Goal: Task Accomplishment & Management: Manage account settings

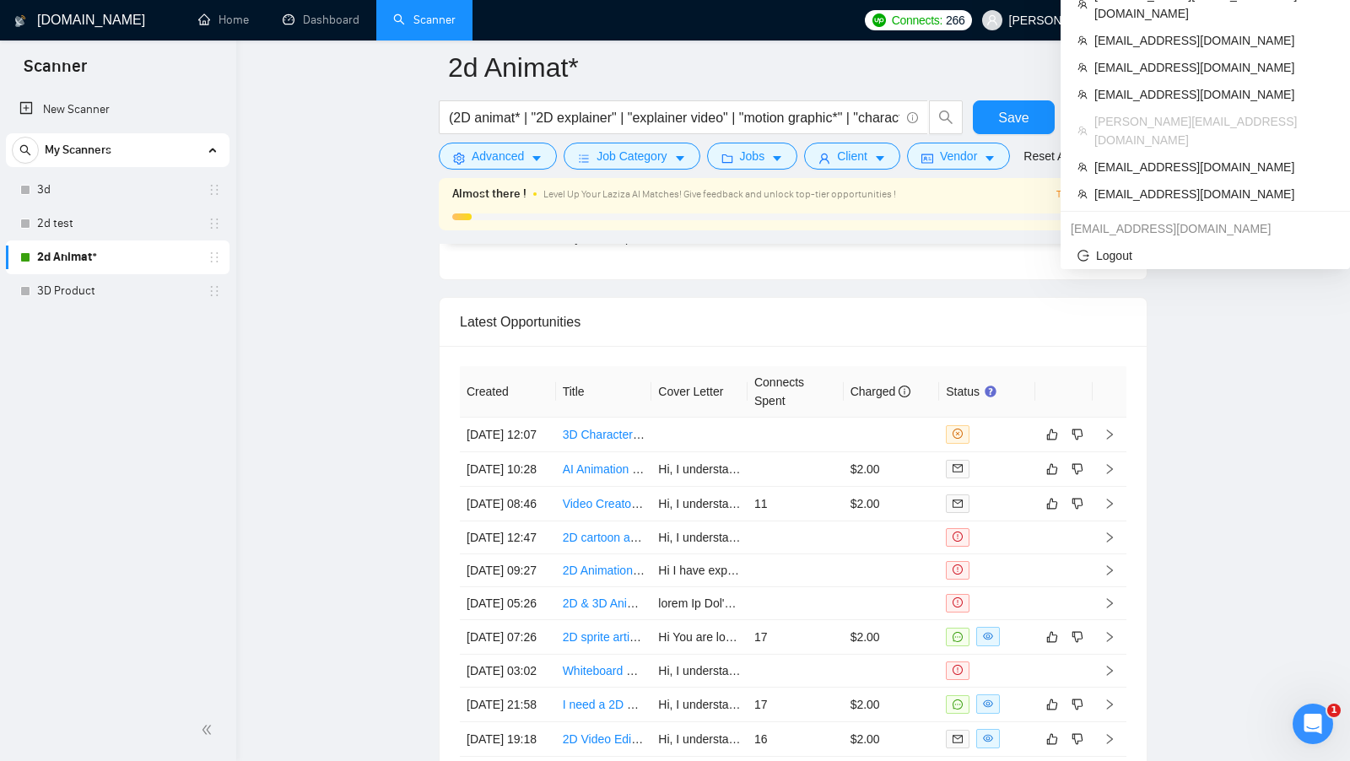
scroll to position [315, 0]
click at [1193, 20] on span "[PERSON_NAME][EMAIL_ADDRESS][DOMAIN_NAME]" at bounding box center [1157, 20] width 297 height 0
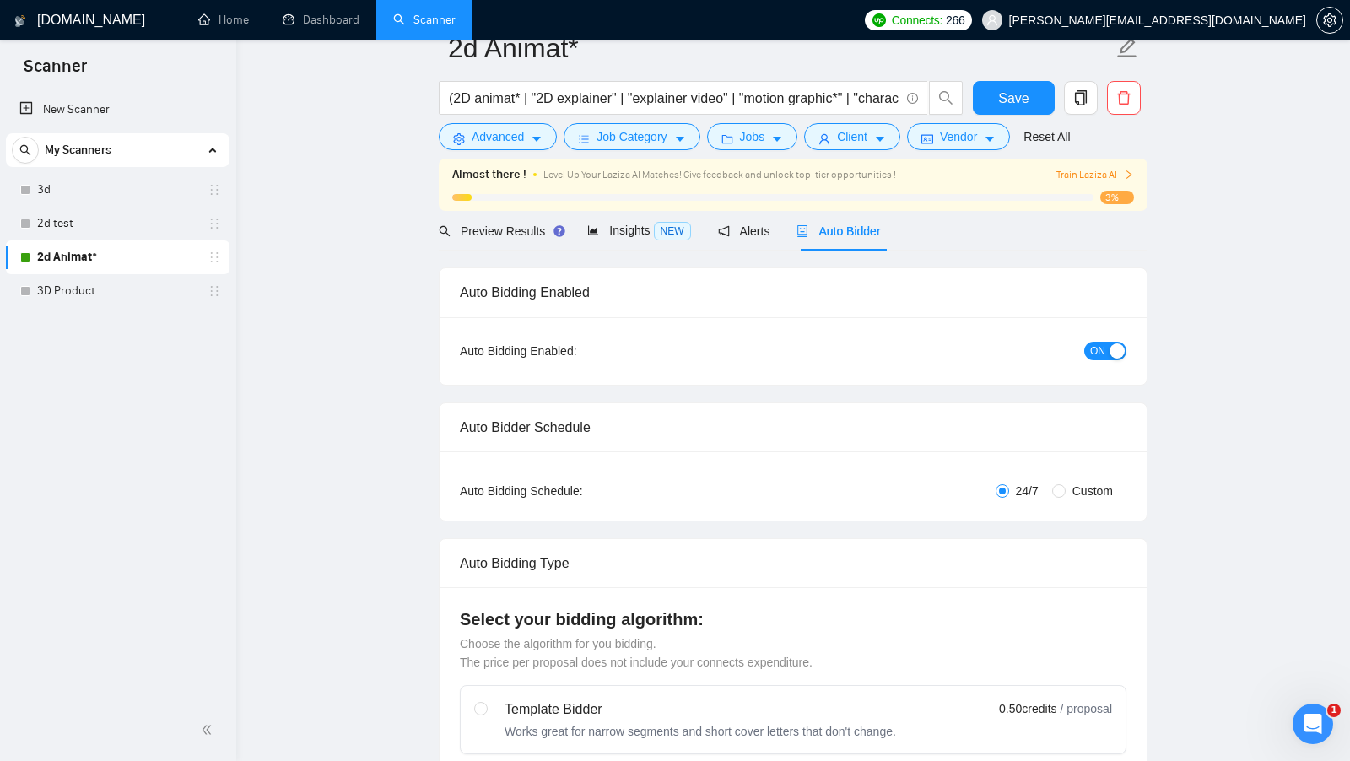
scroll to position [0, 0]
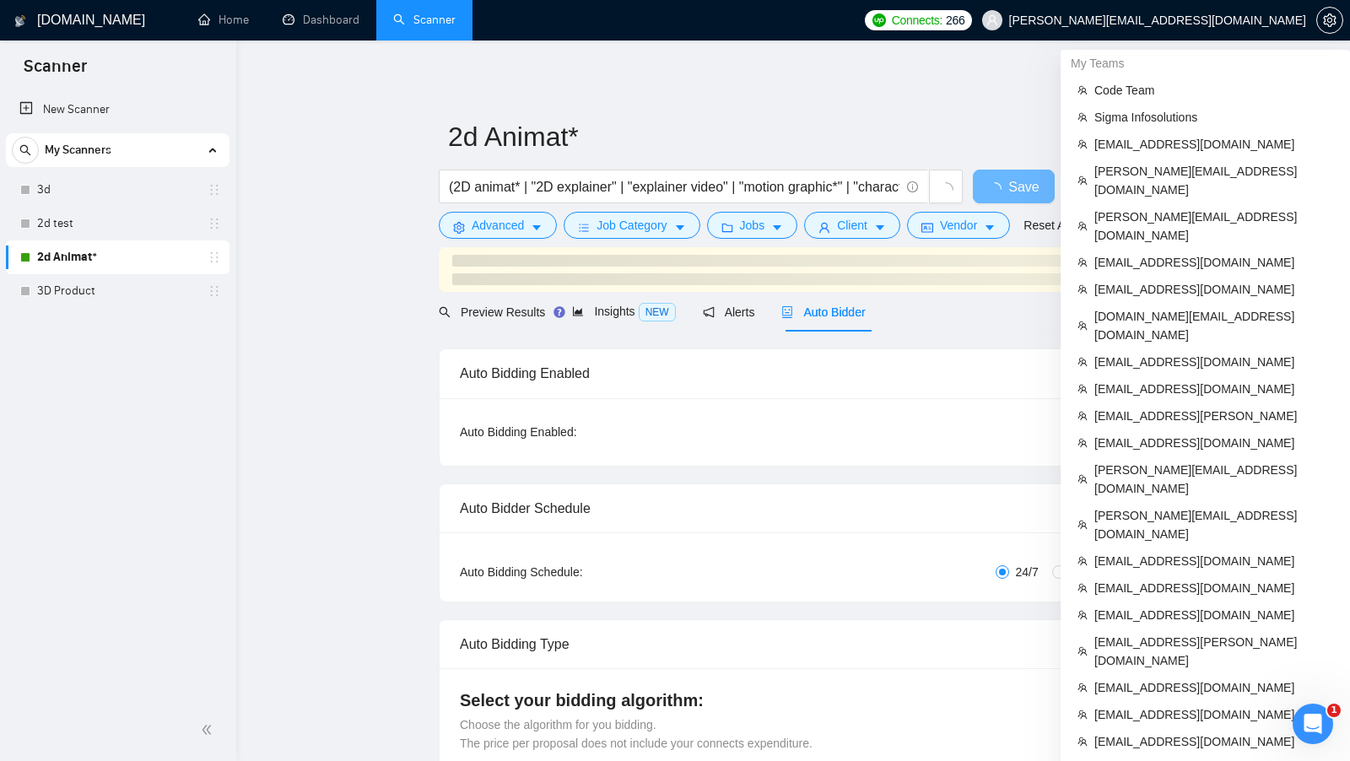
click at [1247, 20] on span "sherry.khan@anideos.com" at bounding box center [1157, 20] width 297 height 0
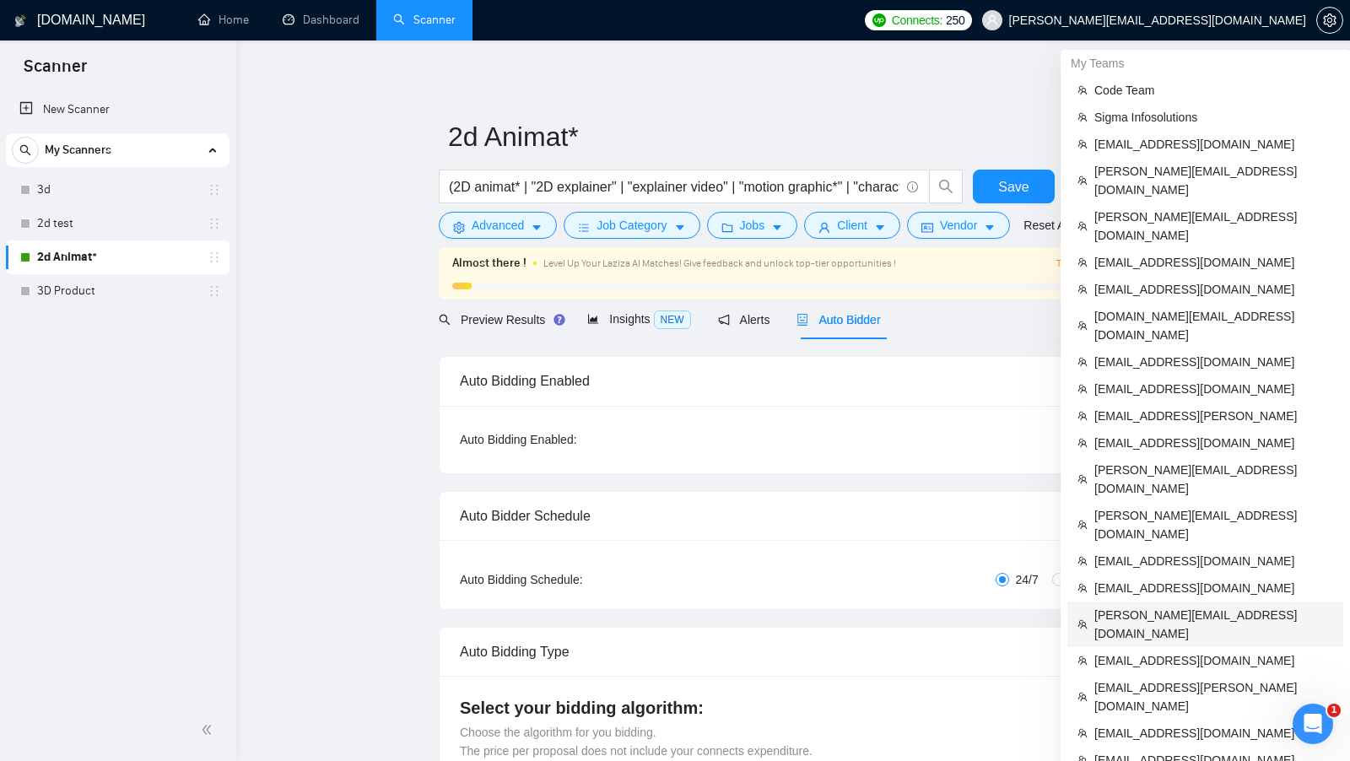
click at [1191, 606] on span "pieter@nogarnishx.com" at bounding box center [1214, 624] width 239 height 37
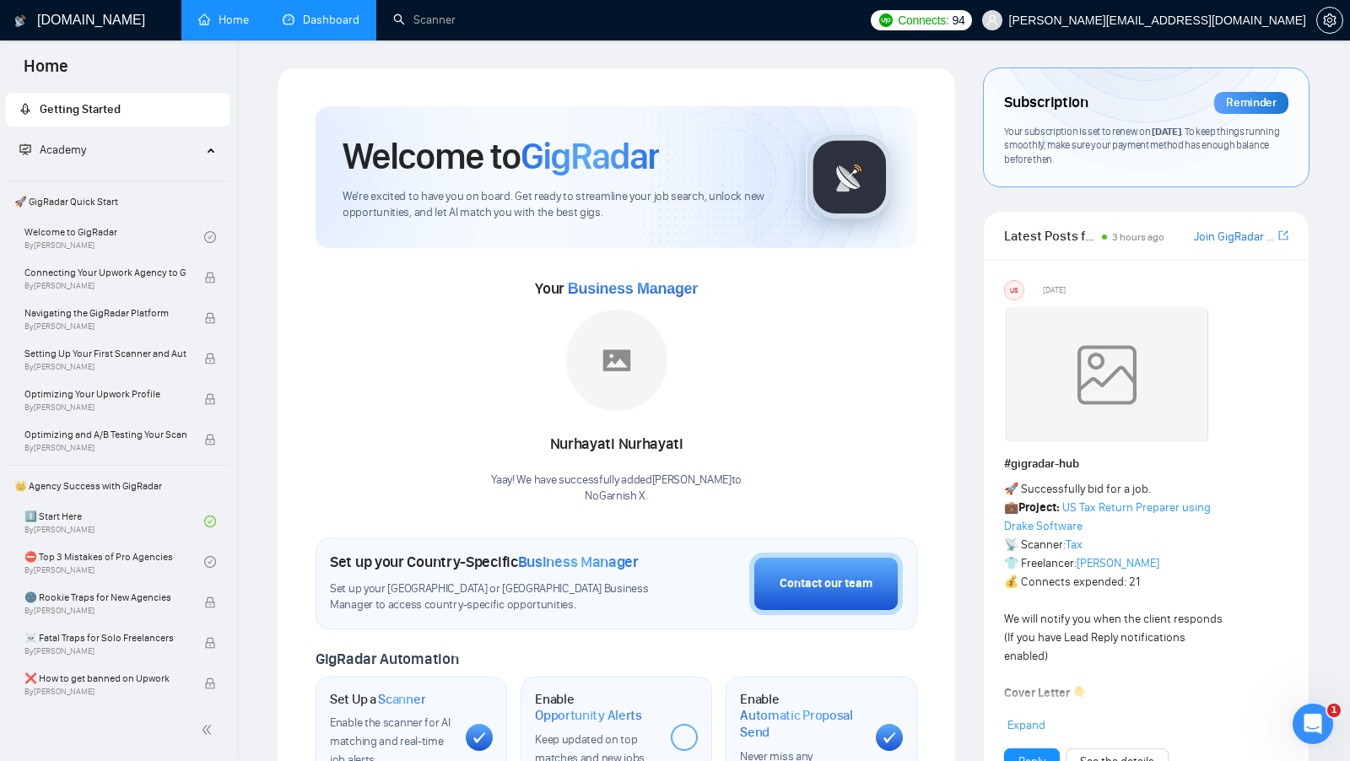
click at [284, 27] on link "Dashboard" at bounding box center [321, 20] width 77 height 14
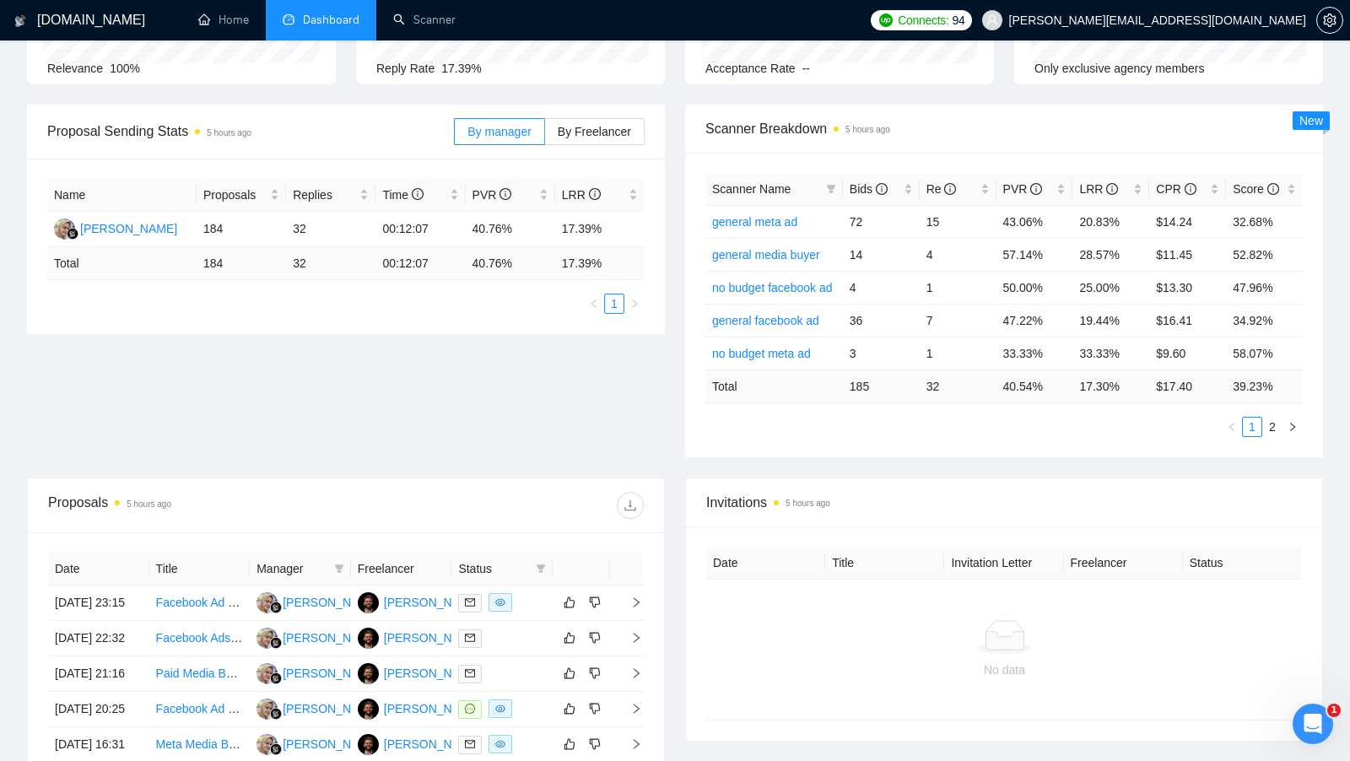
scroll to position [254, 0]
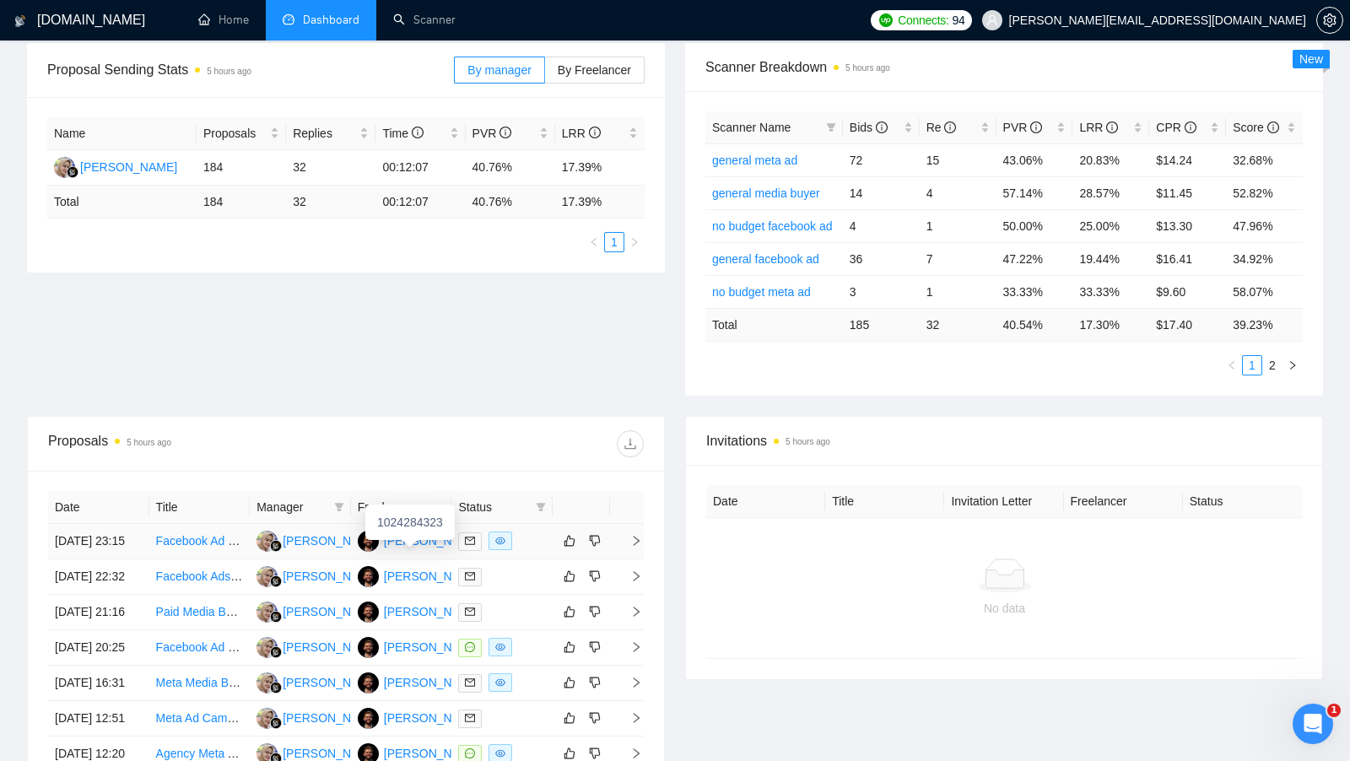
click at [425, 542] on div "Pieter Neethling" at bounding box center [432, 541] width 97 height 19
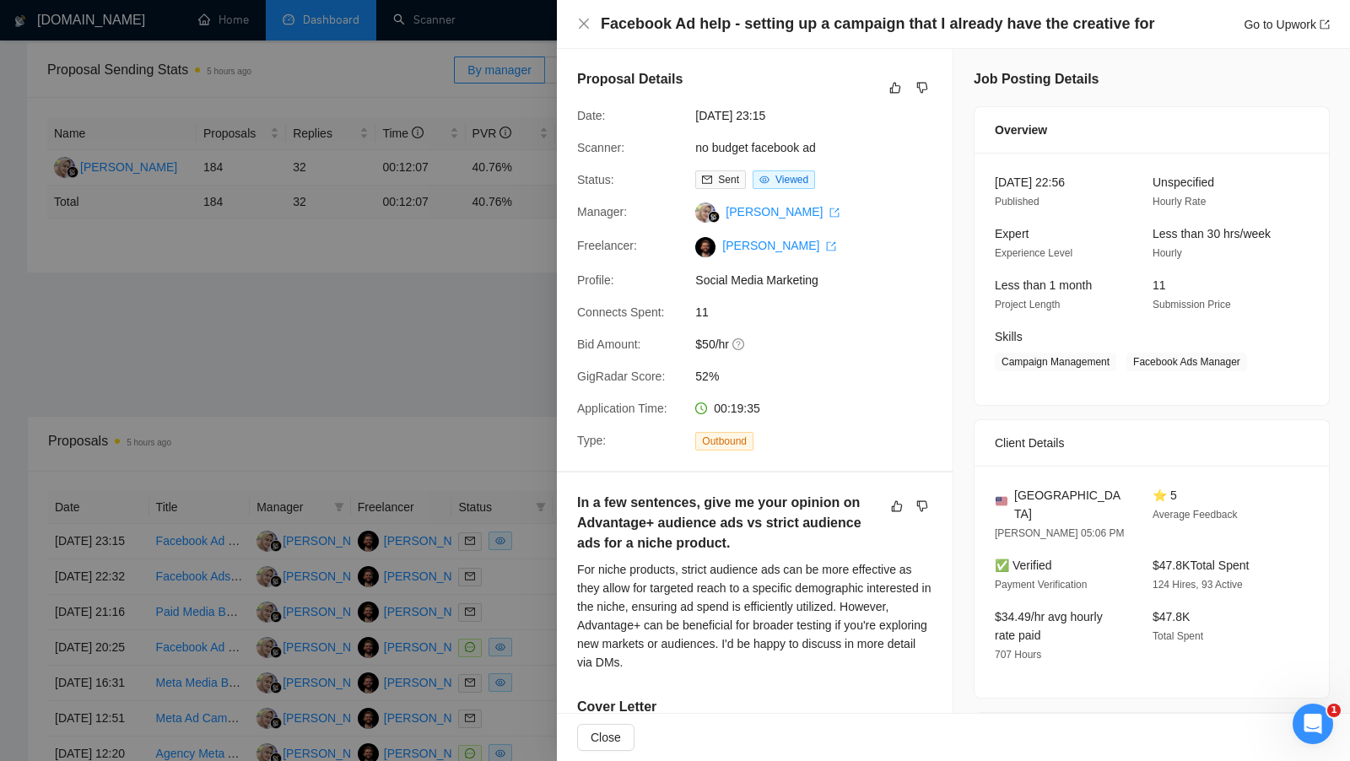
drag, startPoint x: 208, startPoint y: 246, endPoint x: 344, endPoint y: 253, distance: 136.9
click at [208, 246] on div at bounding box center [675, 380] width 1350 height 761
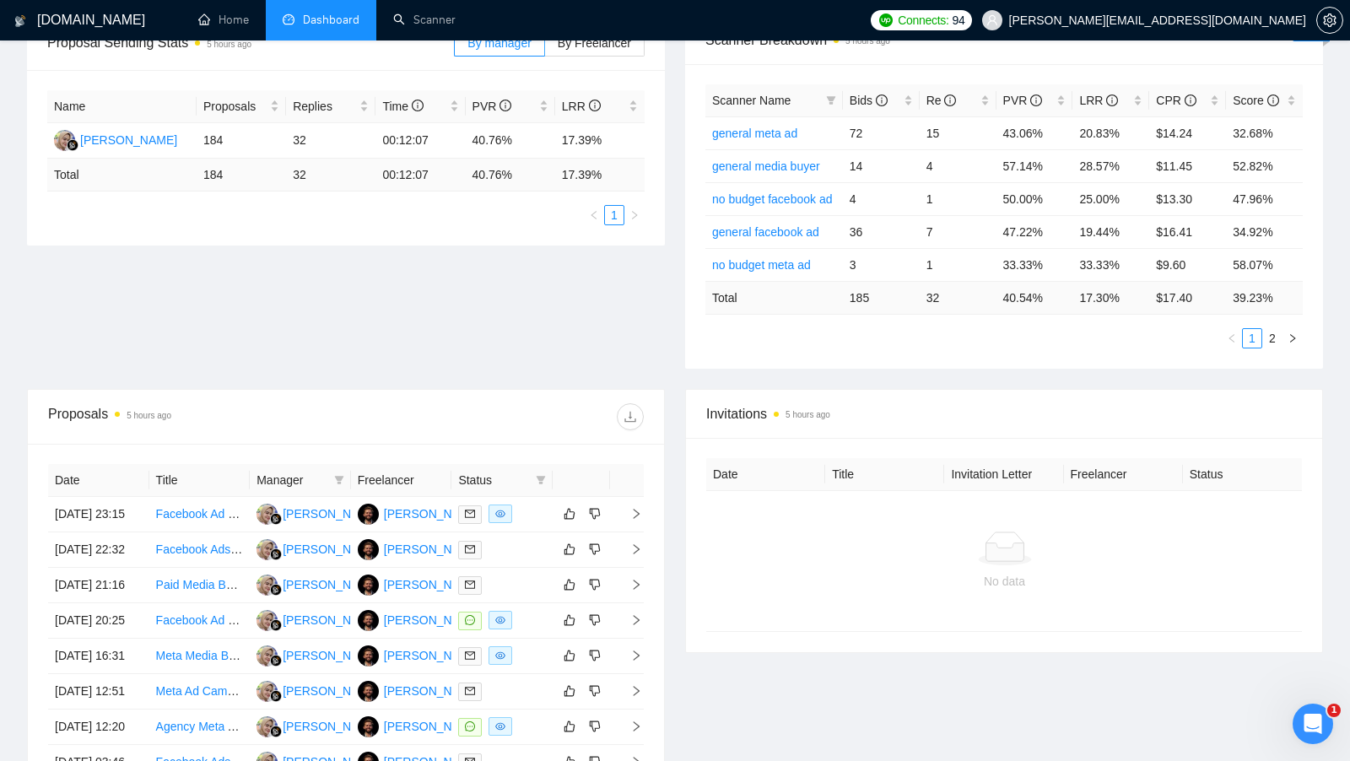
scroll to position [334, 0]
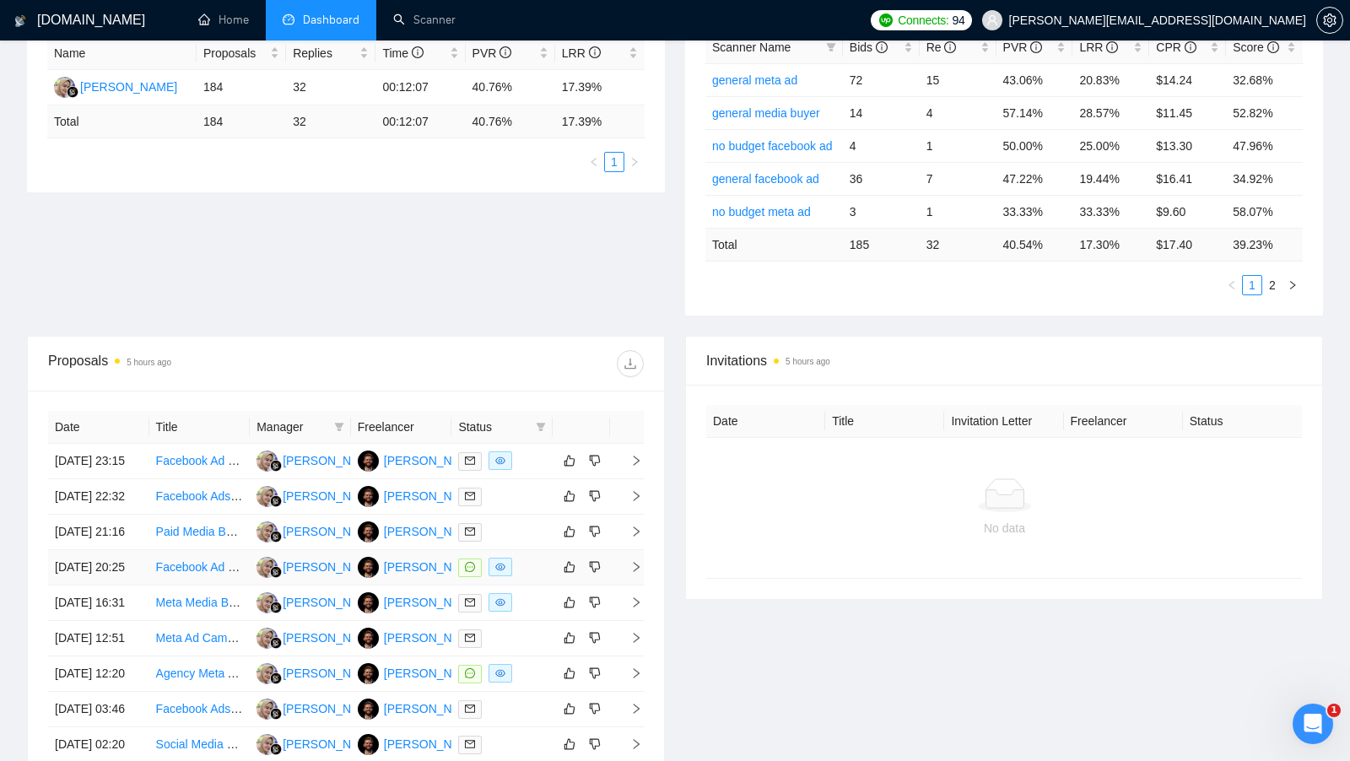
click at [524, 586] on td at bounding box center [502, 567] width 101 height 35
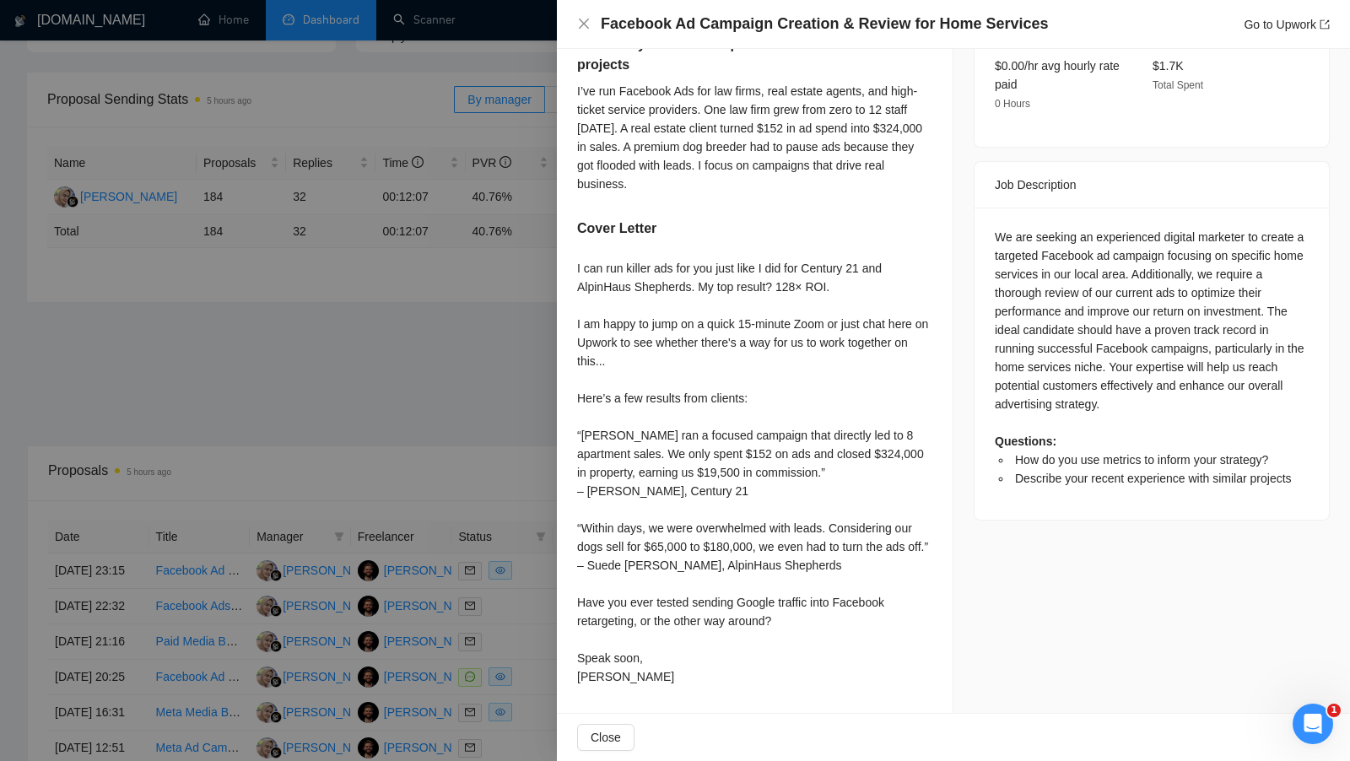
scroll to position [571, 0]
click at [468, 484] on div at bounding box center [675, 380] width 1350 height 761
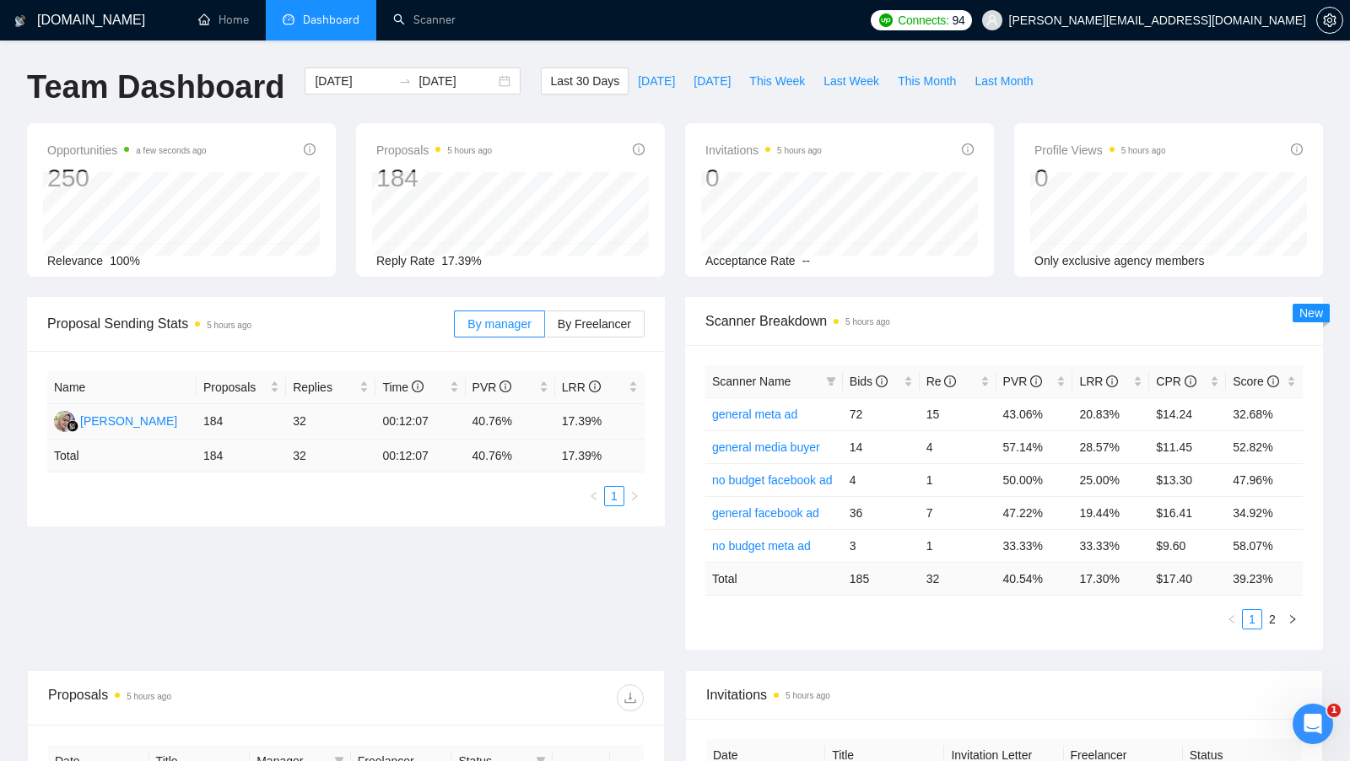
scroll to position [259, 0]
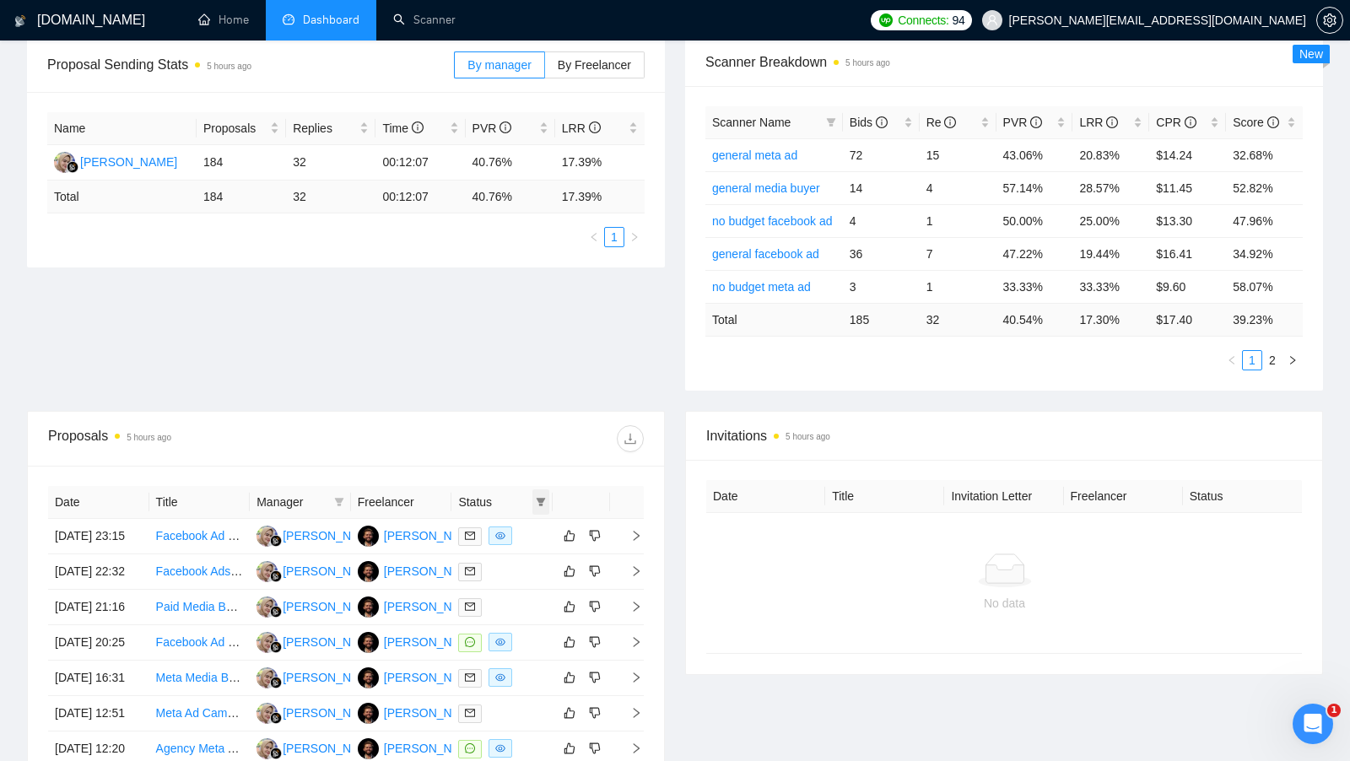
click at [539, 501] on icon "filter" at bounding box center [541, 502] width 9 height 8
click at [506, 522] on span "Chat" at bounding box center [497, 530] width 81 height 19
checkbox input "true"
click at [542, 416] on div "Proposals 5 hours ago" at bounding box center [346, 439] width 596 height 54
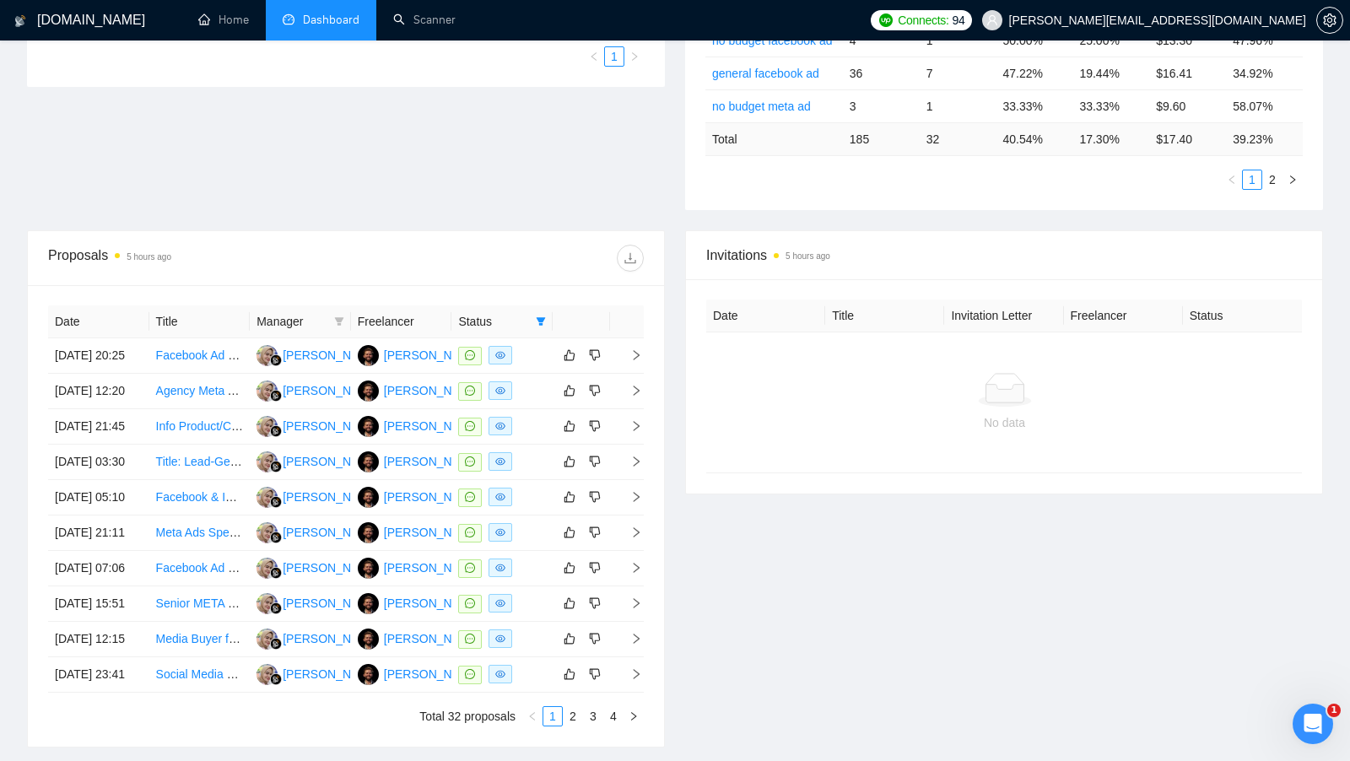
scroll to position [441, 0]
click at [531, 358] on div at bounding box center [502, 353] width 88 height 19
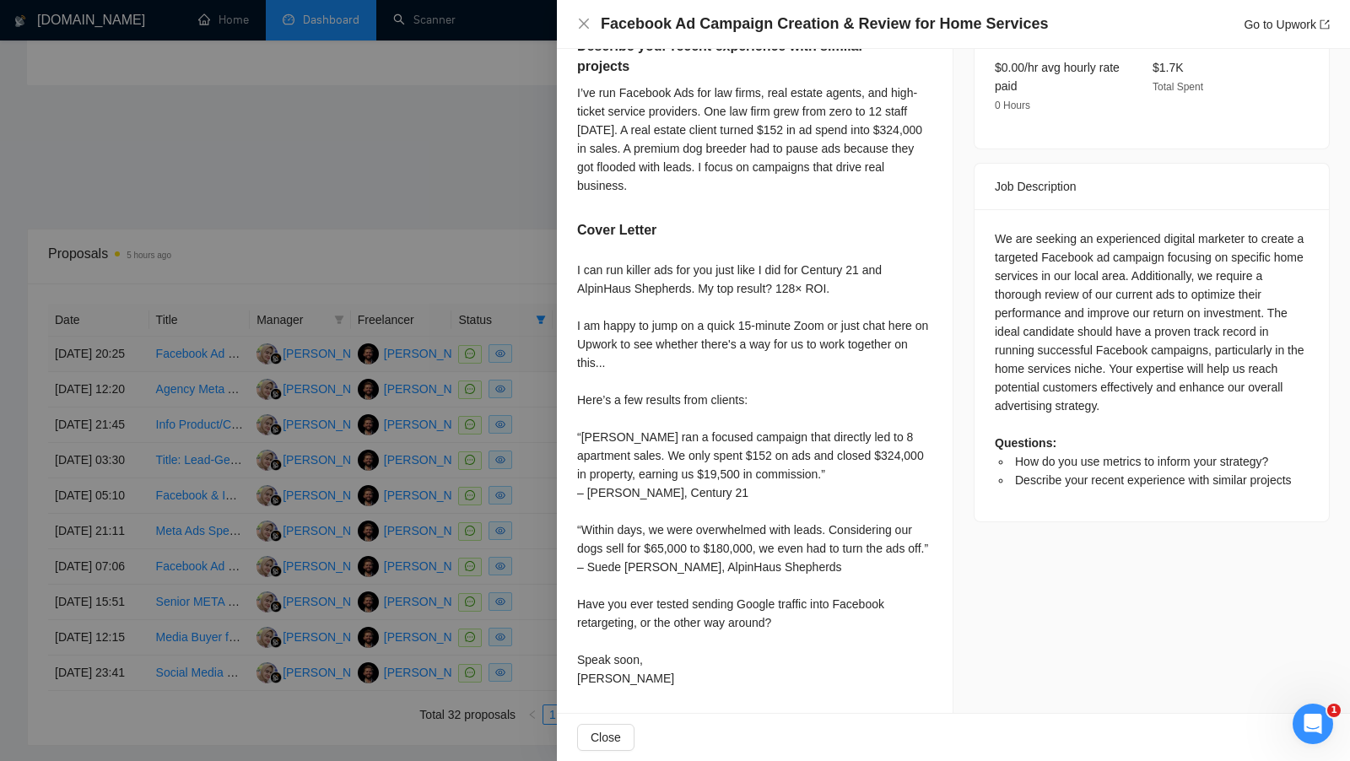
click at [531, 358] on div at bounding box center [675, 380] width 1350 height 761
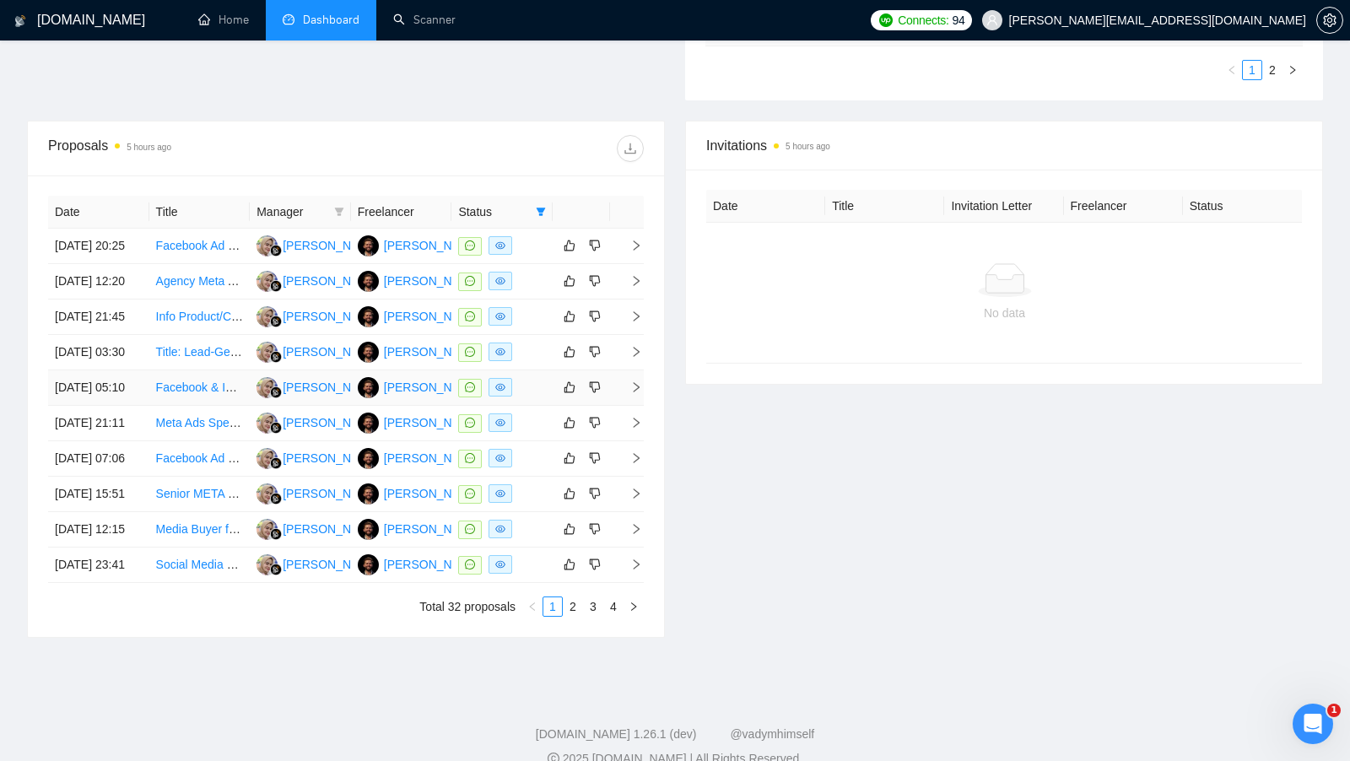
scroll to position [554, 0]
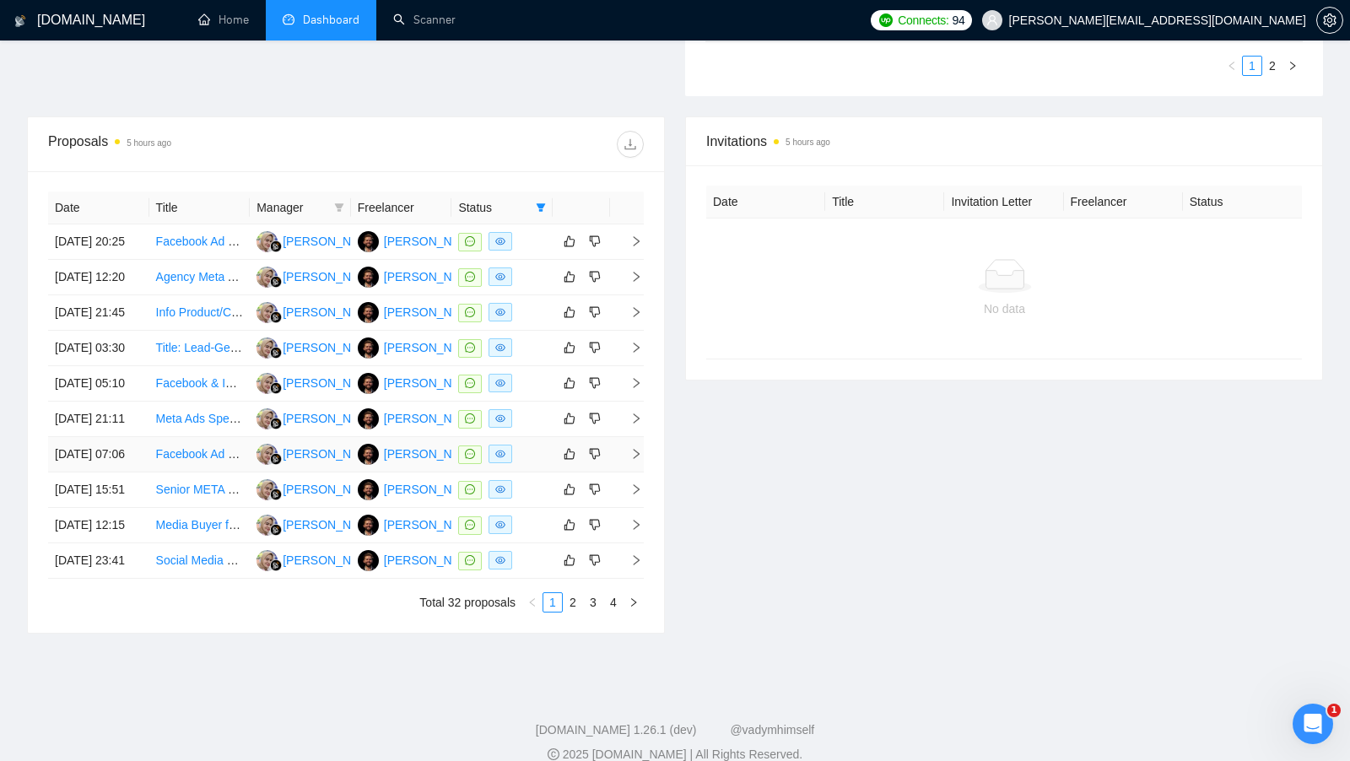
click at [530, 473] on td at bounding box center [502, 454] width 101 height 35
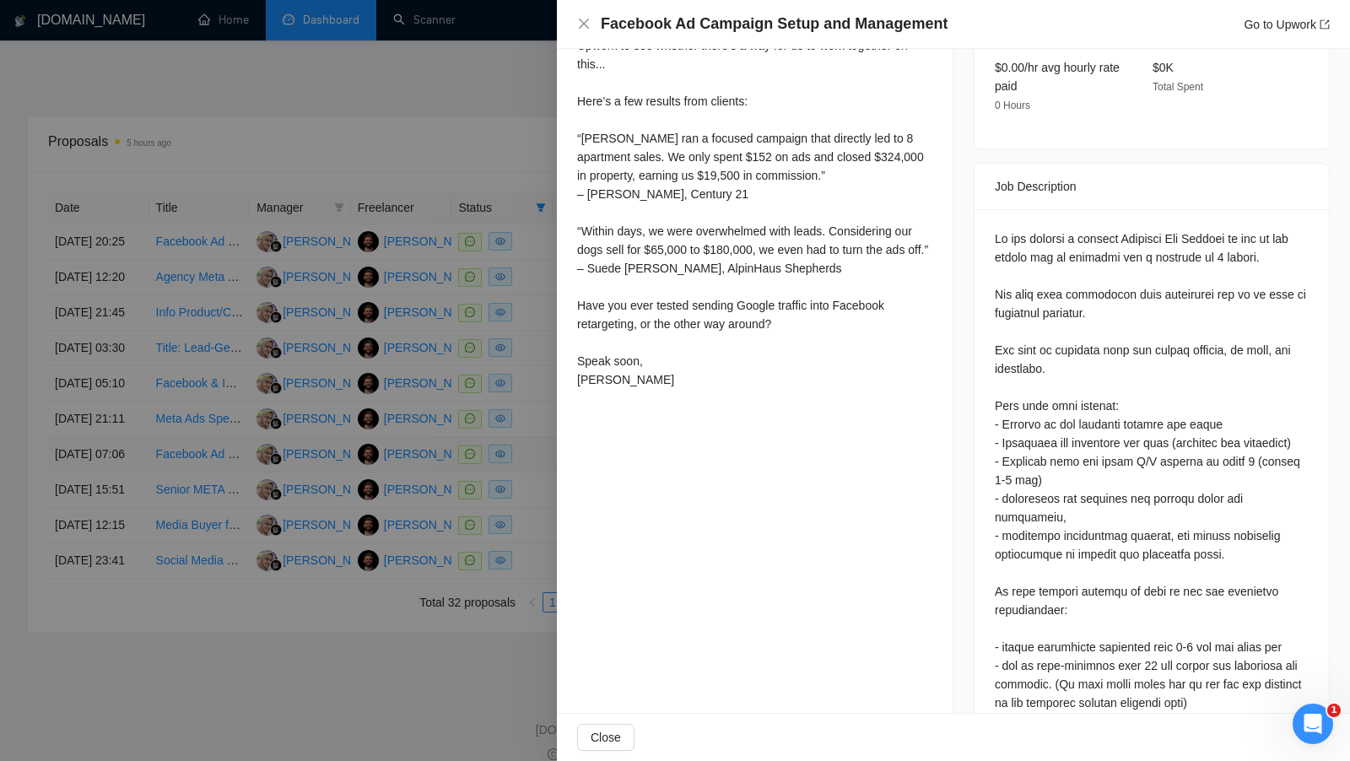
click at [530, 539] on div at bounding box center [675, 380] width 1350 height 761
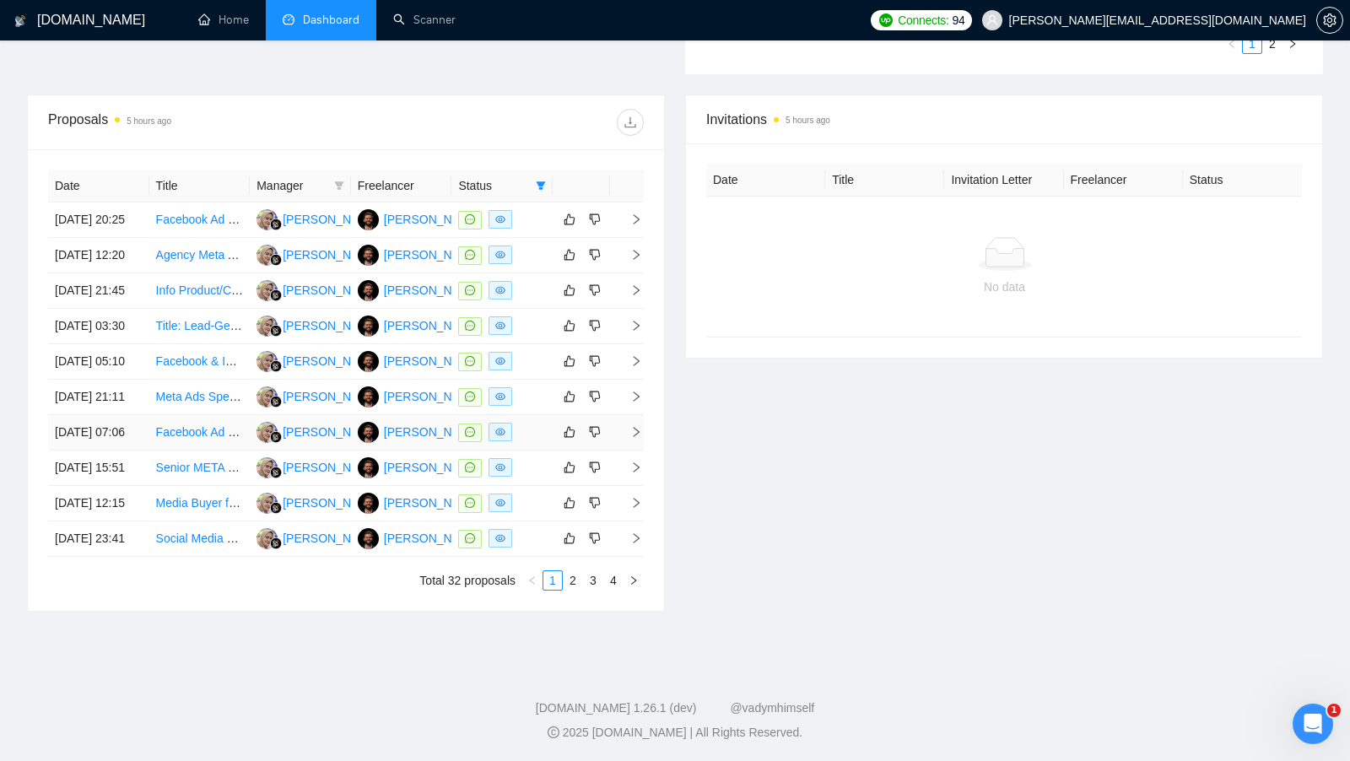
scroll to position [574, 0]
click at [534, 444] on div at bounding box center [502, 434] width 88 height 19
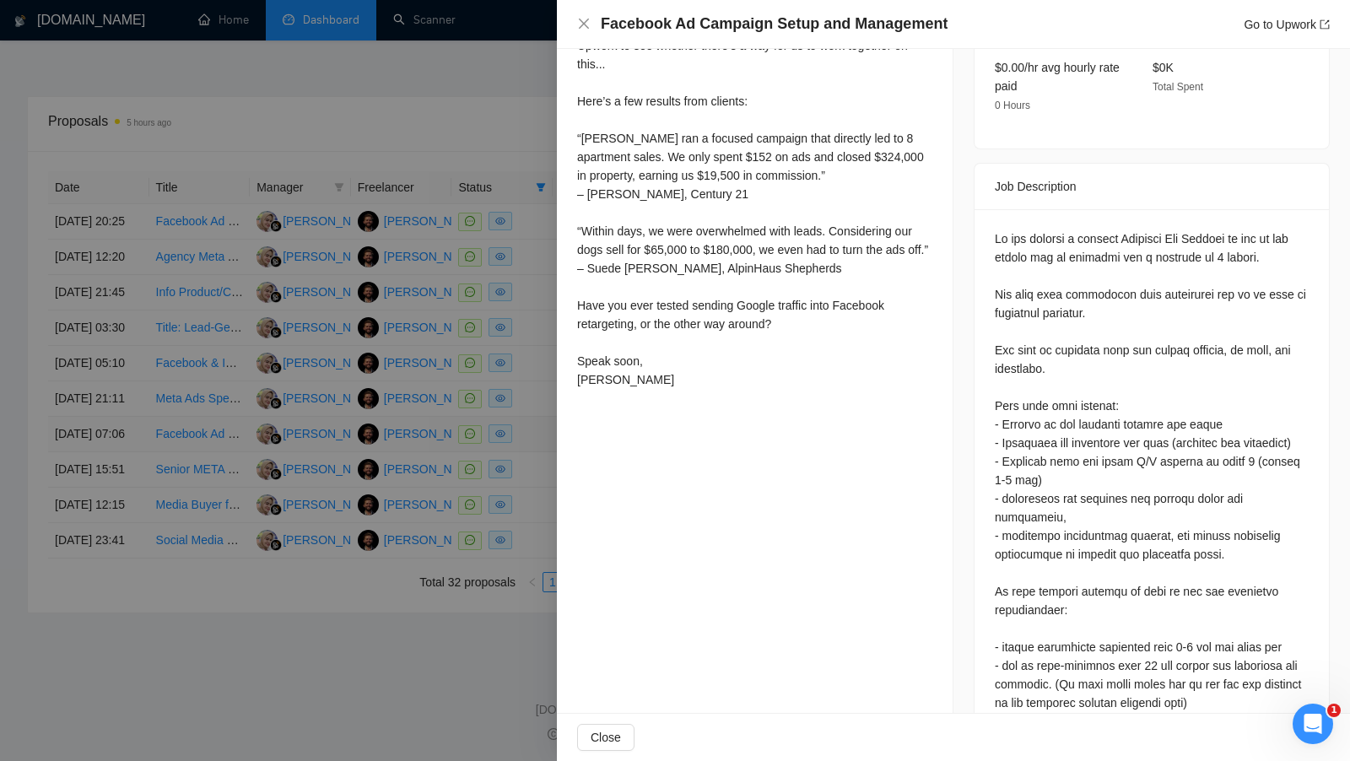
click at [534, 525] on div at bounding box center [675, 380] width 1350 height 761
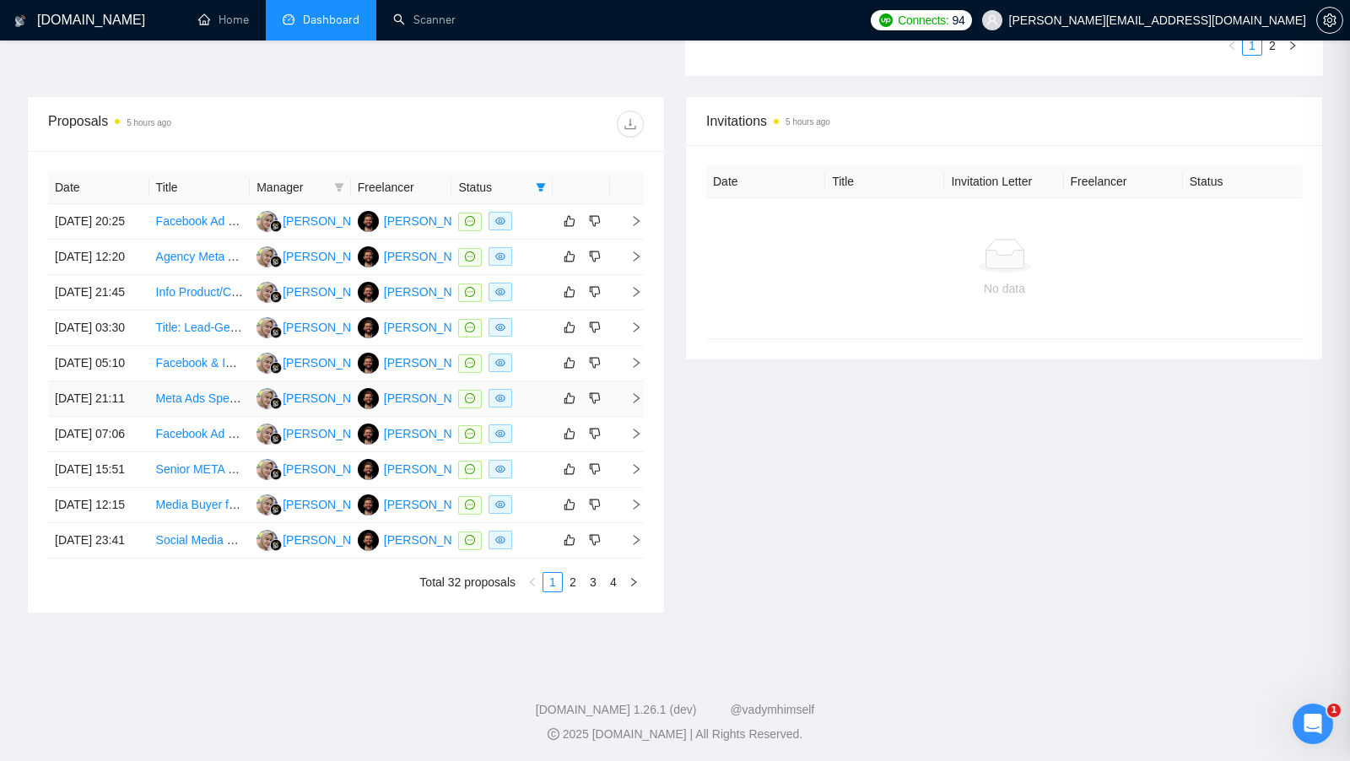
click at [537, 417] on td at bounding box center [502, 399] width 101 height 35
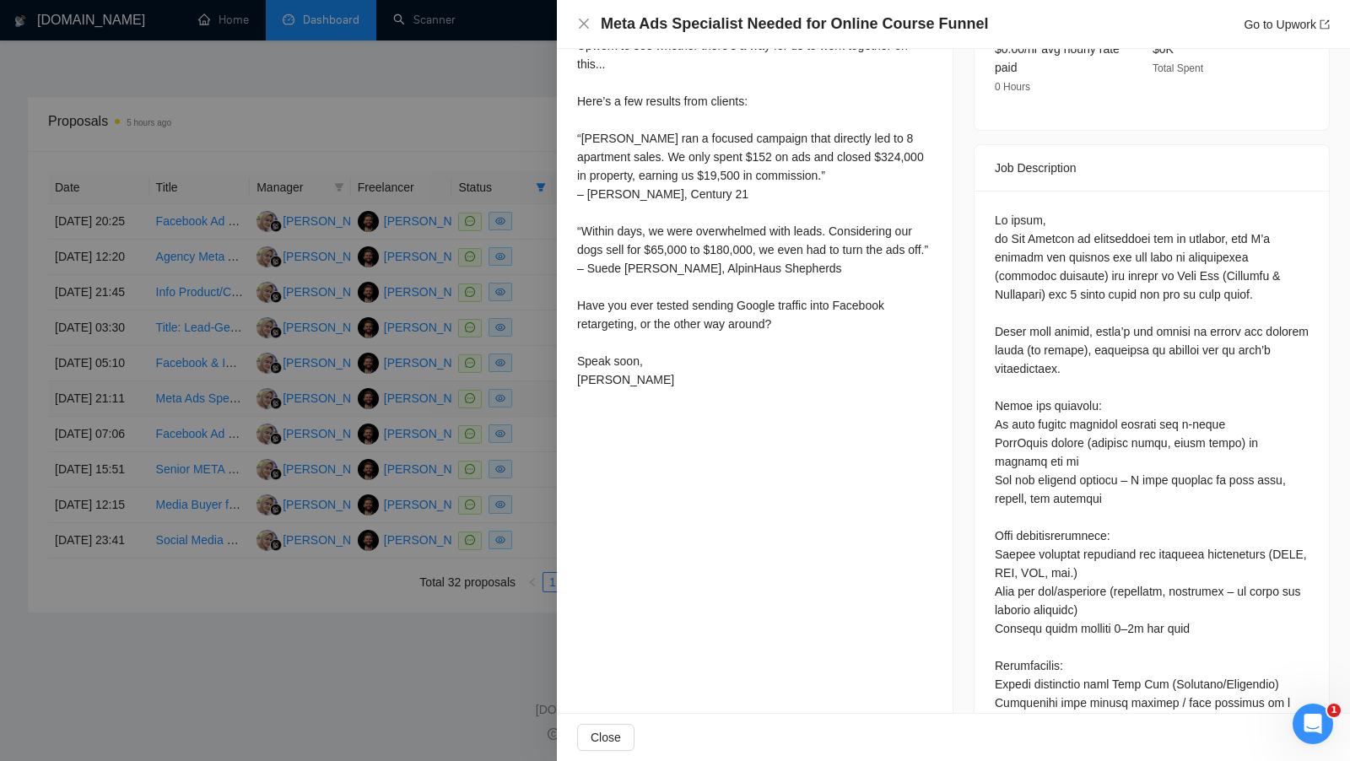
click at [537, 495] on div at bounding box center [675, 380] width 1350 height 761
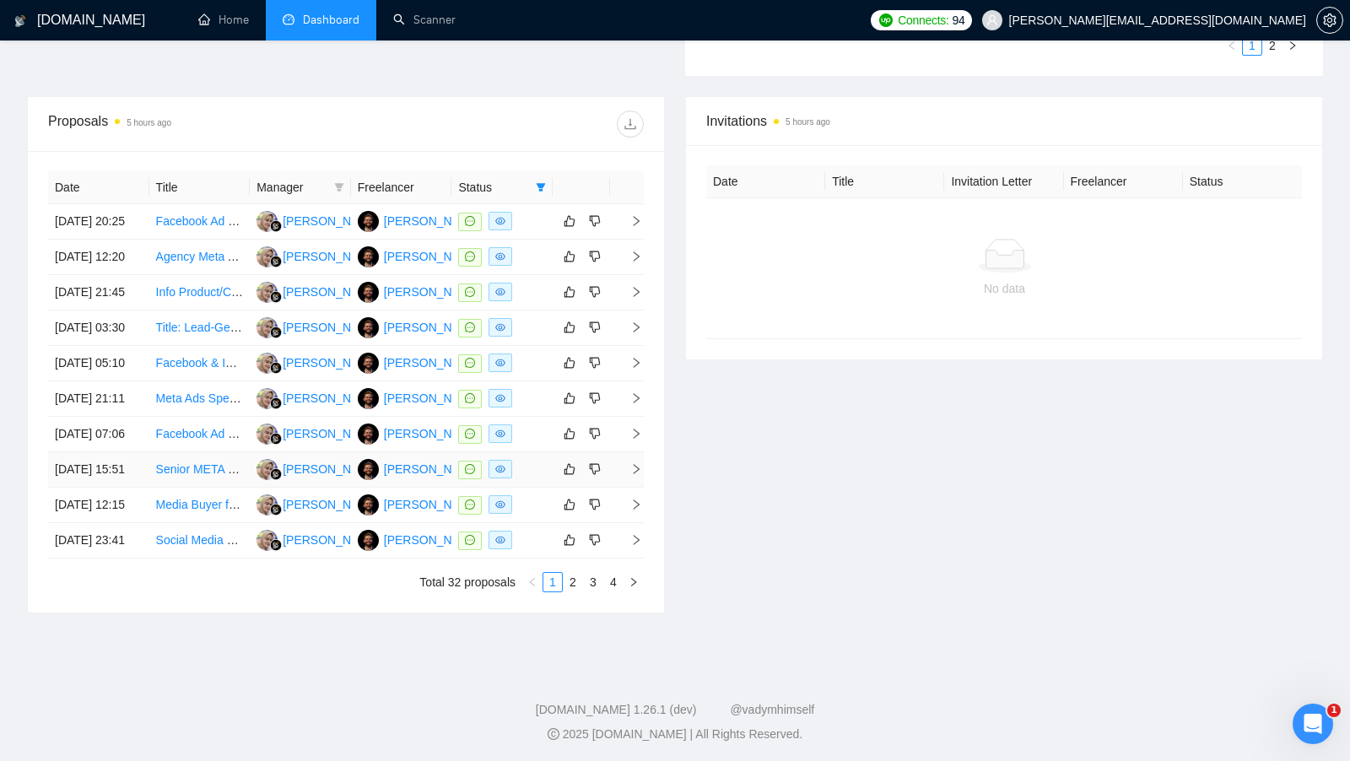
scroll to position [616, 0]
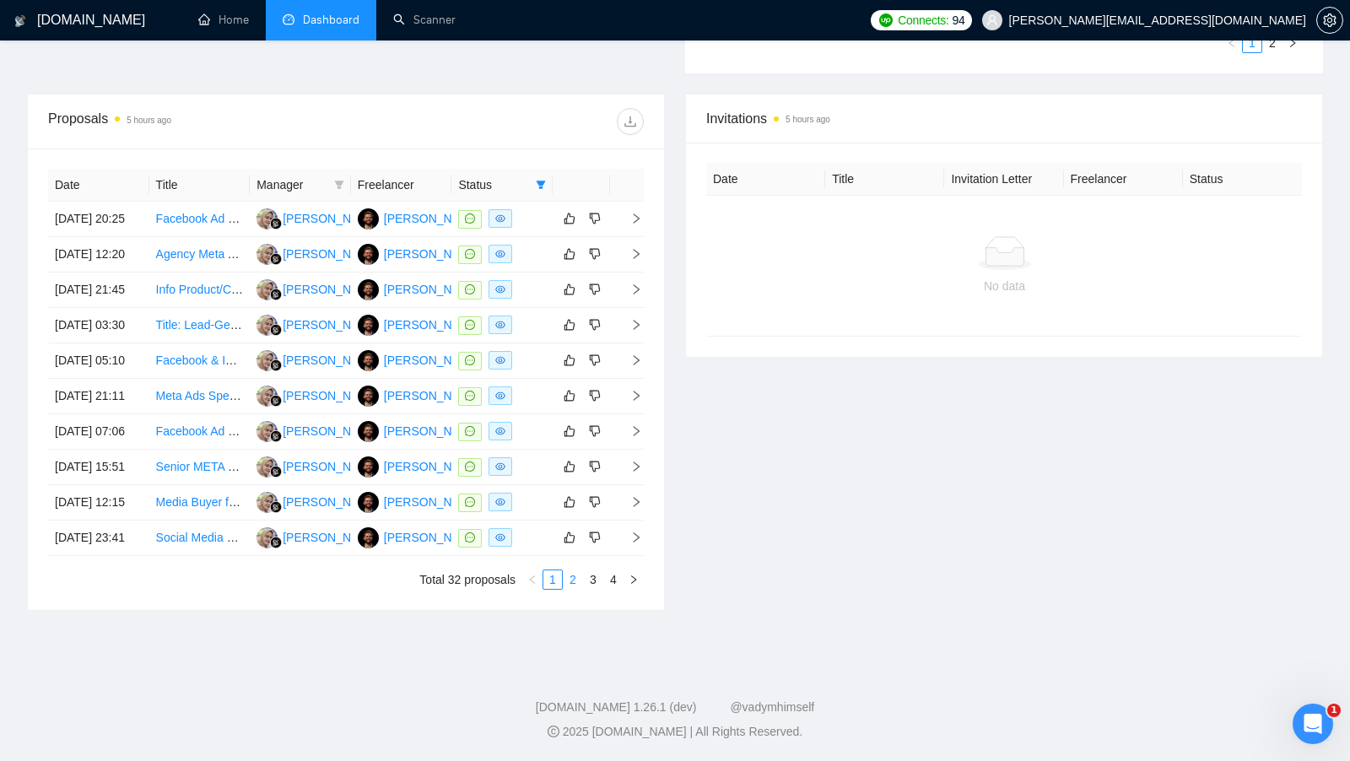
click at [571, 589] on link "2" at bounding box center [573, 580] width 19 height 19
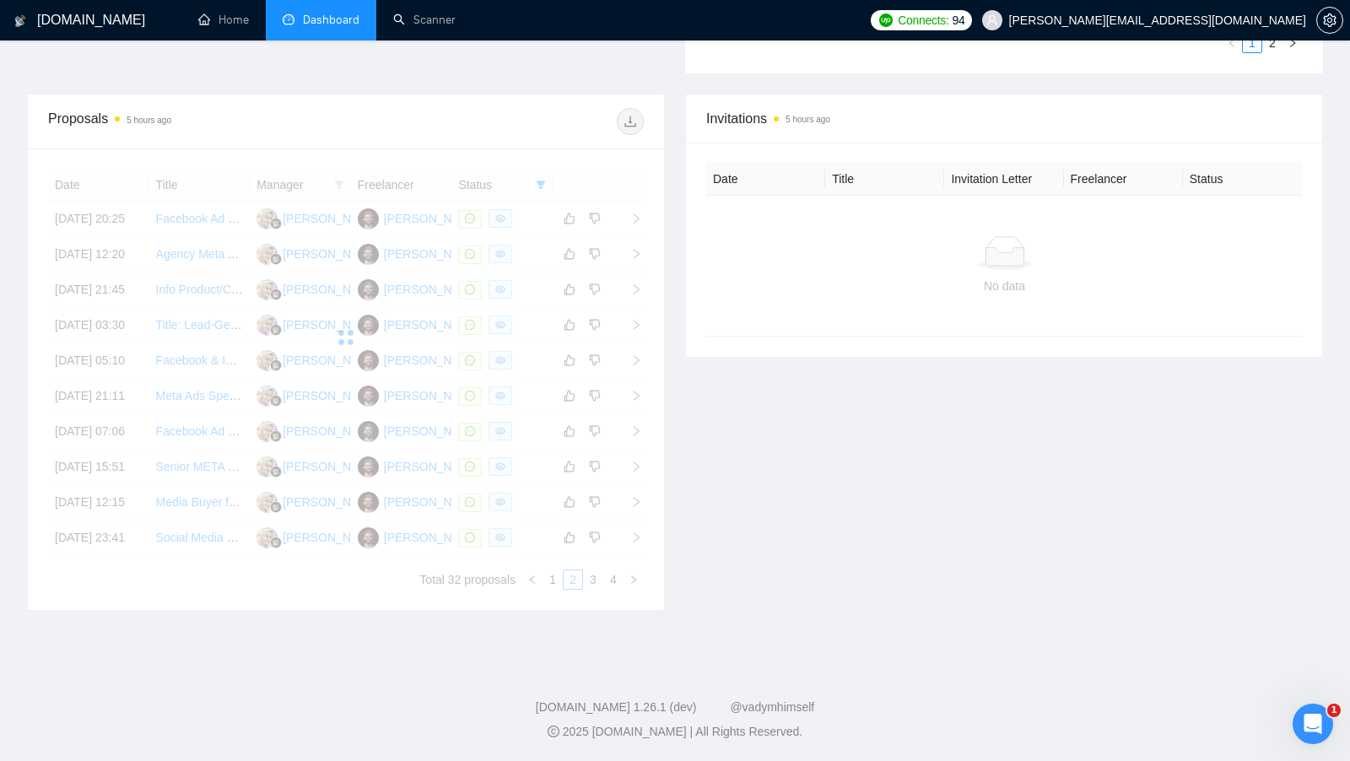
scroll to position [592, 0]
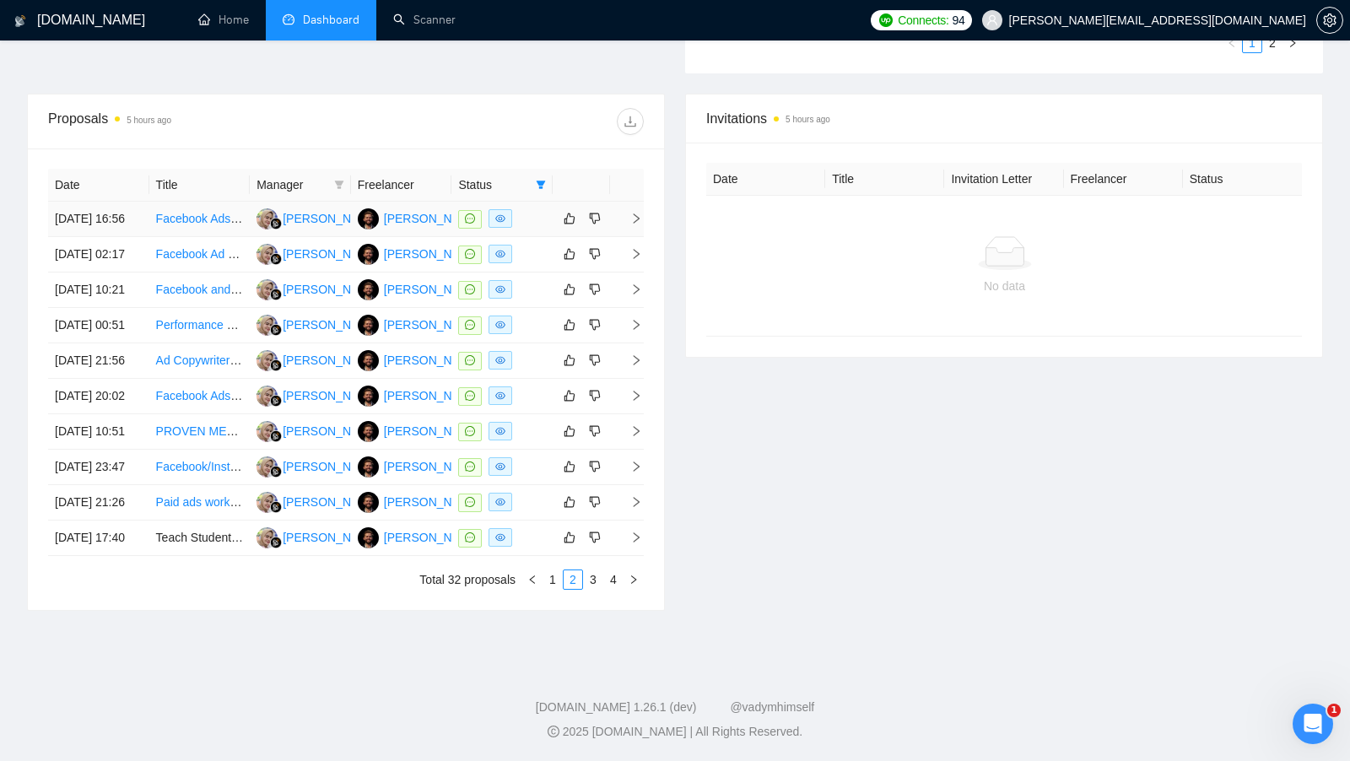
click at [533, 217] on td at bounding box center [502, 219] width 101 height 35
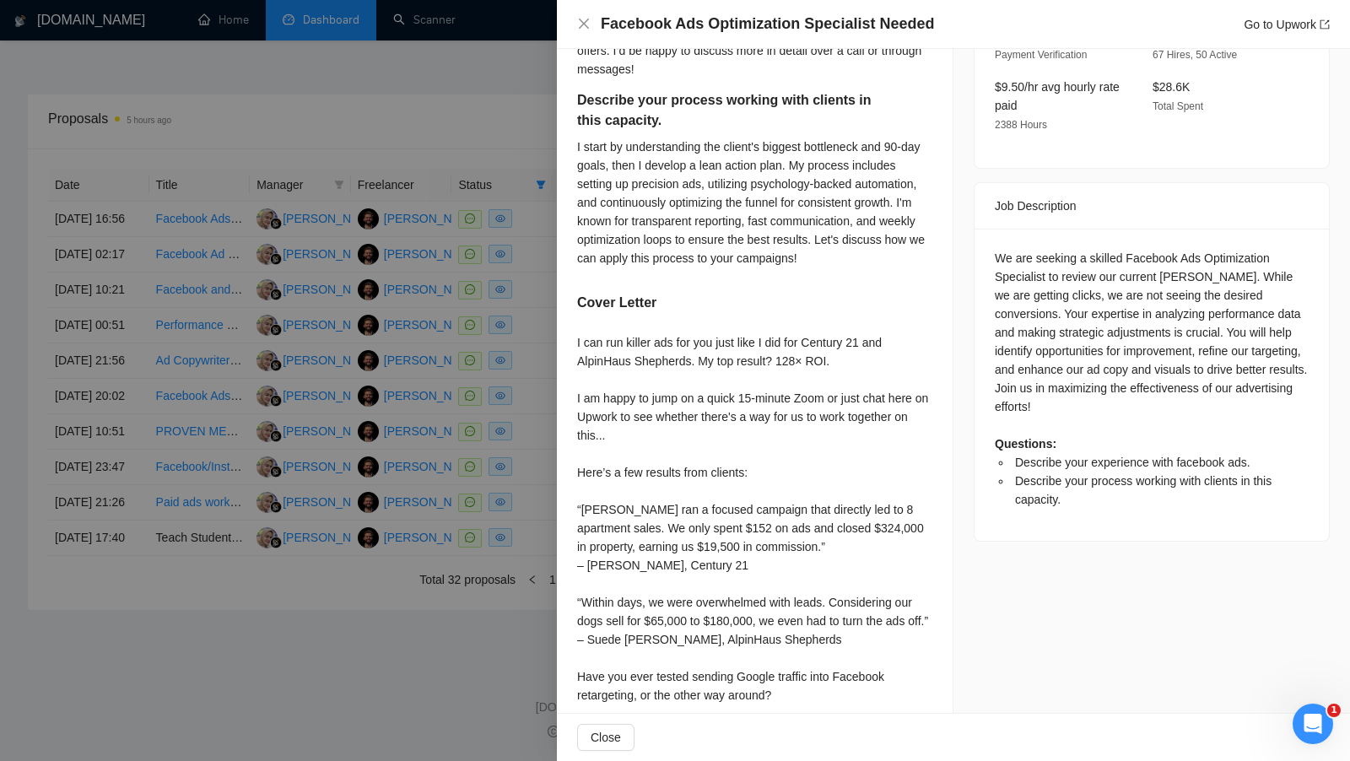
click at [533, 217] on div at bounding box center [675, 380] width 1350 height 761
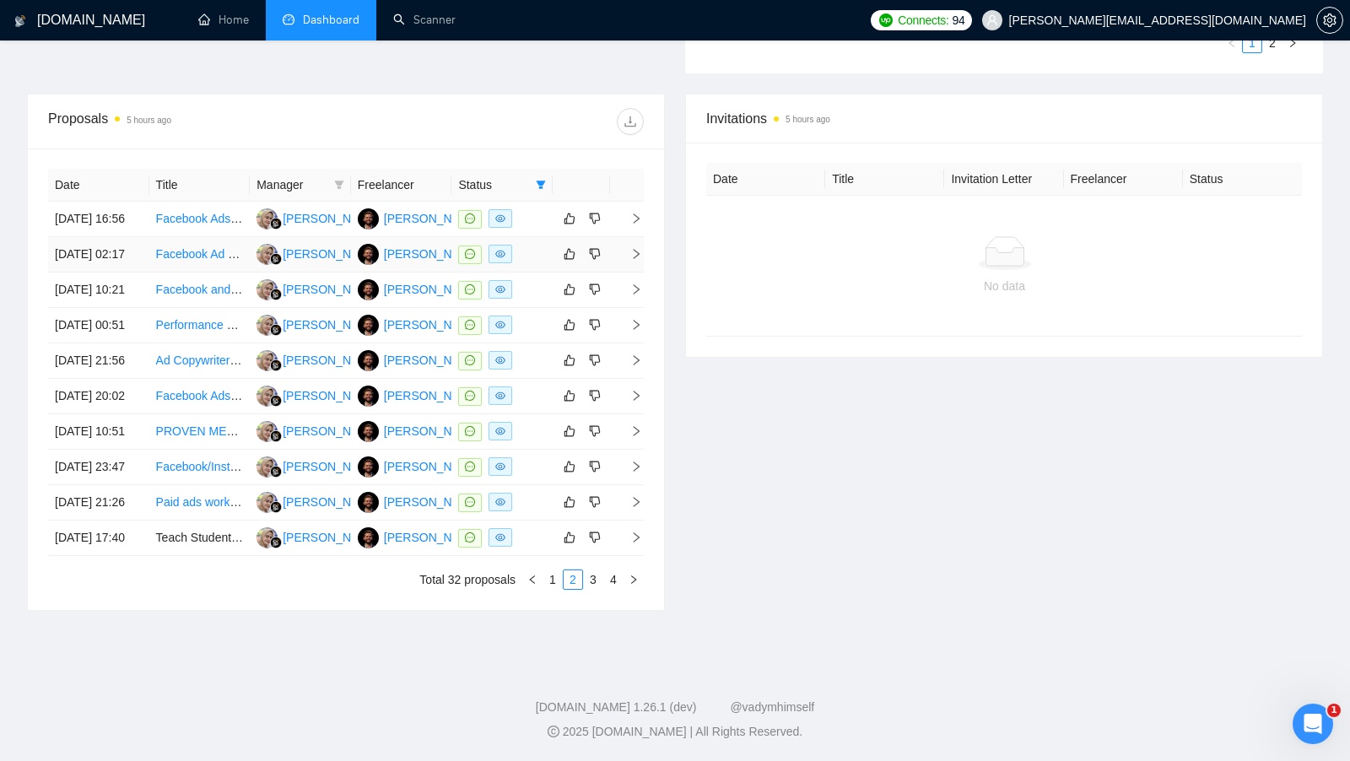
click at [533, 237] on td at bounding box center [502, 254] width 101 height 35
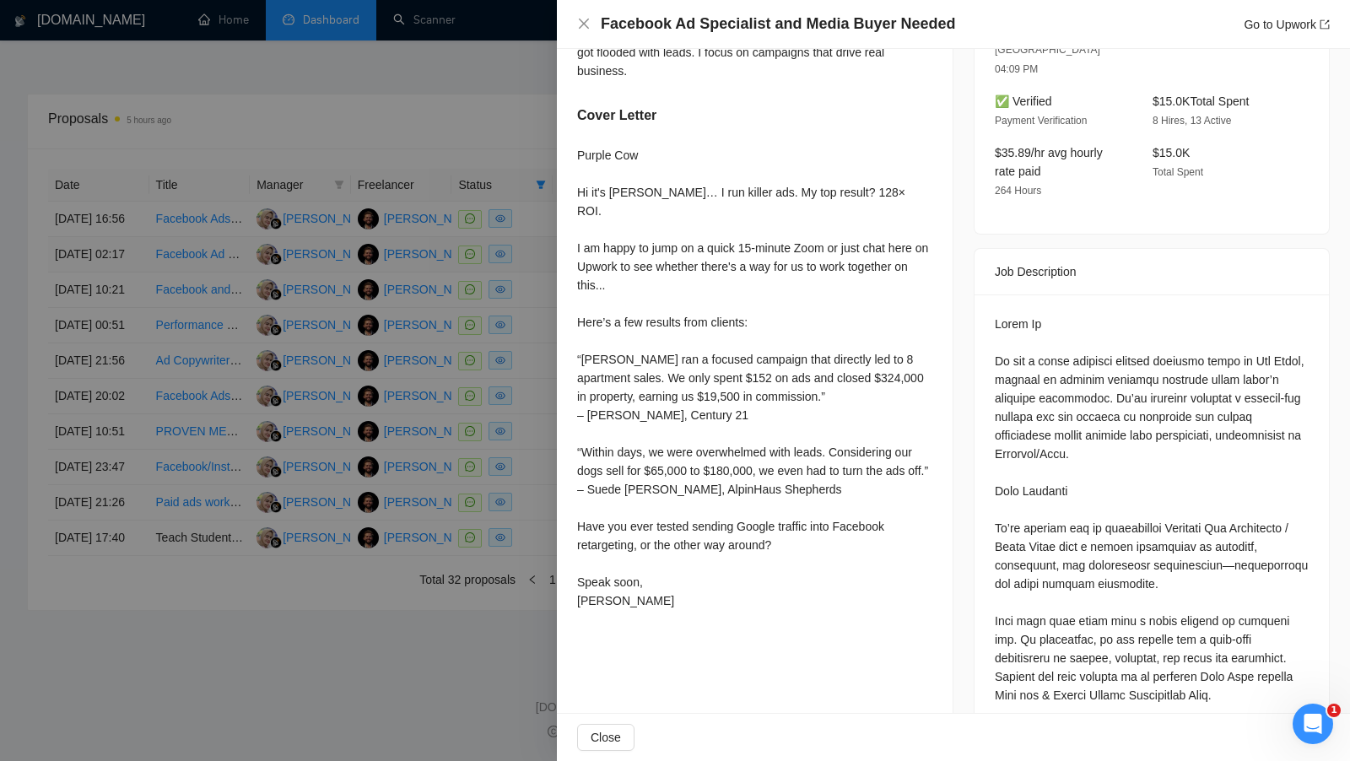
click at [533, 237] on div at bounding box center [675, 380] width 1350 height 761
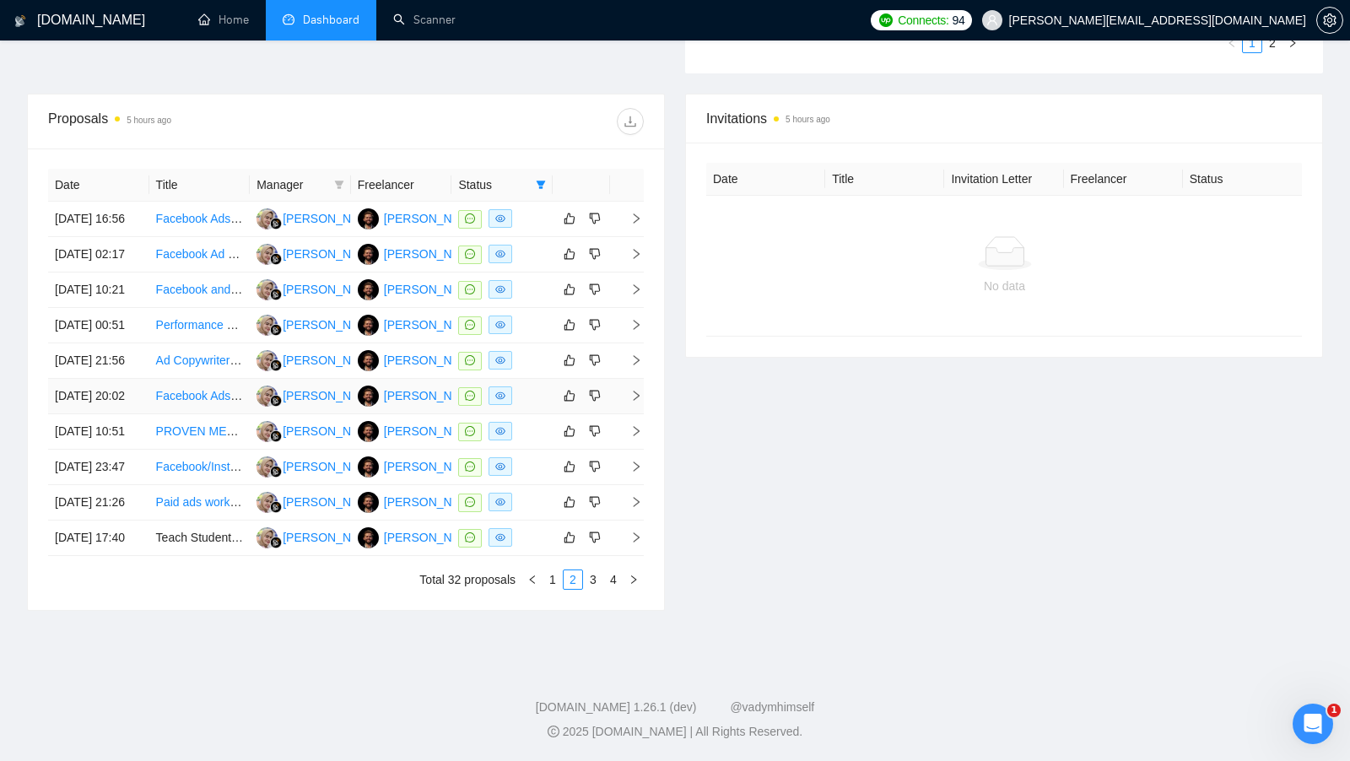
click at [540, 414] on td at bounding box center [502, 396] width 101 height 35
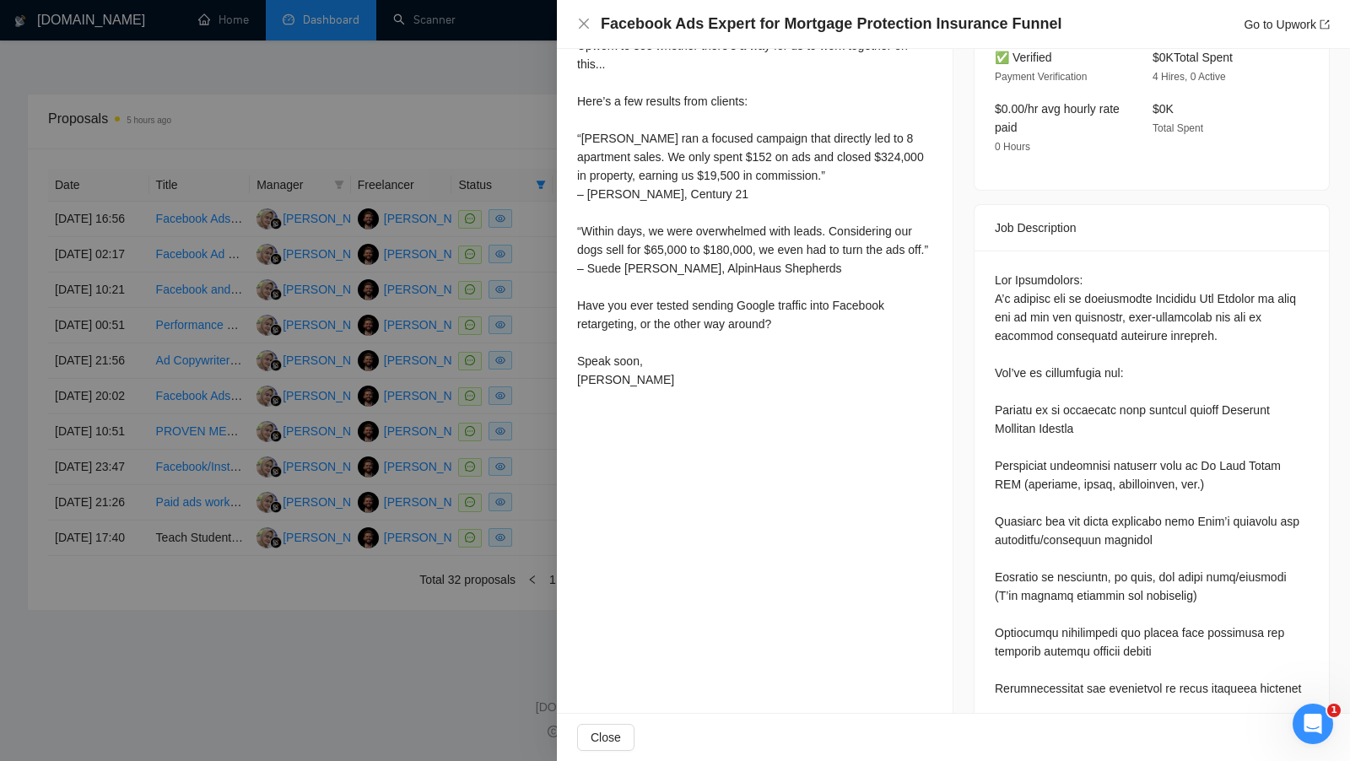
click at [538, 476] on div at bounding box center [675, 380] width 1350 height 761
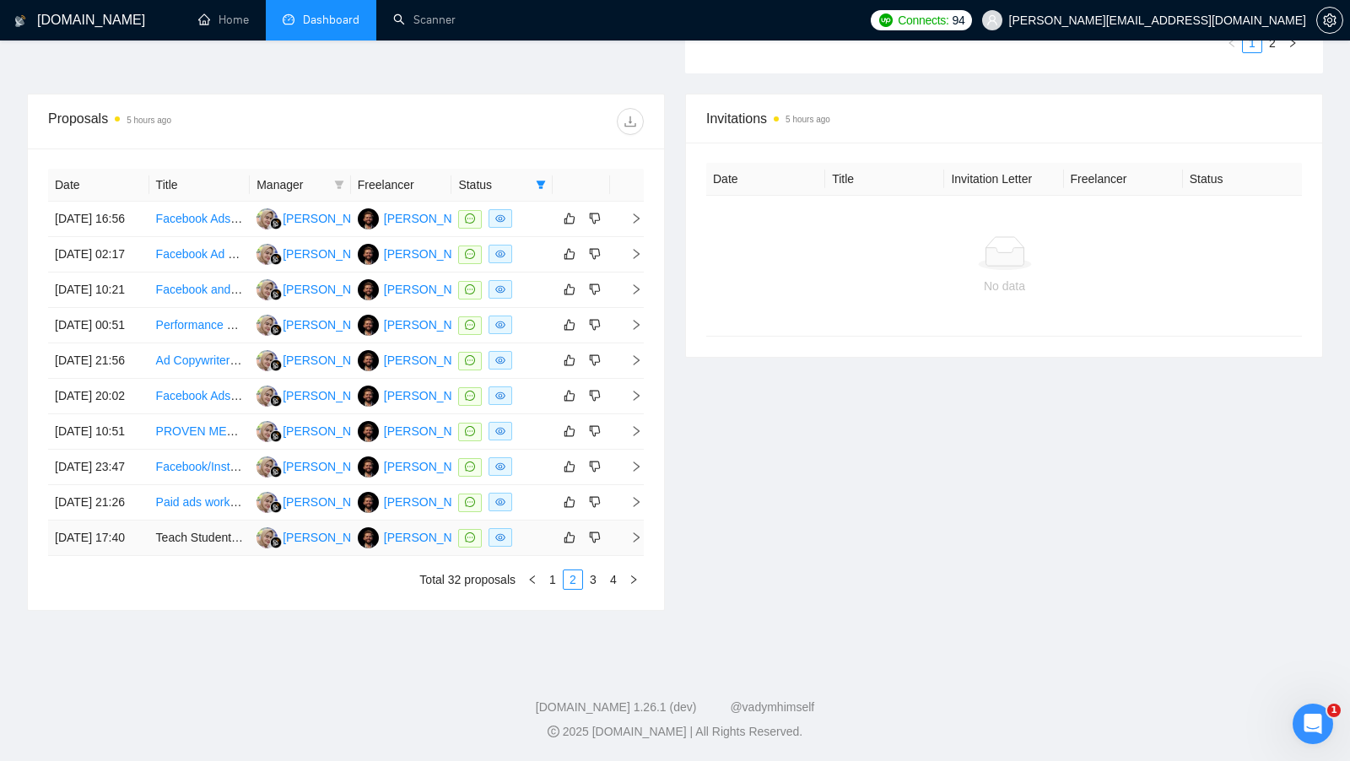
scroll to position [714, 0]
click at [593, 589] on link "3" at bounding box center [593, 580] width 19 height 19
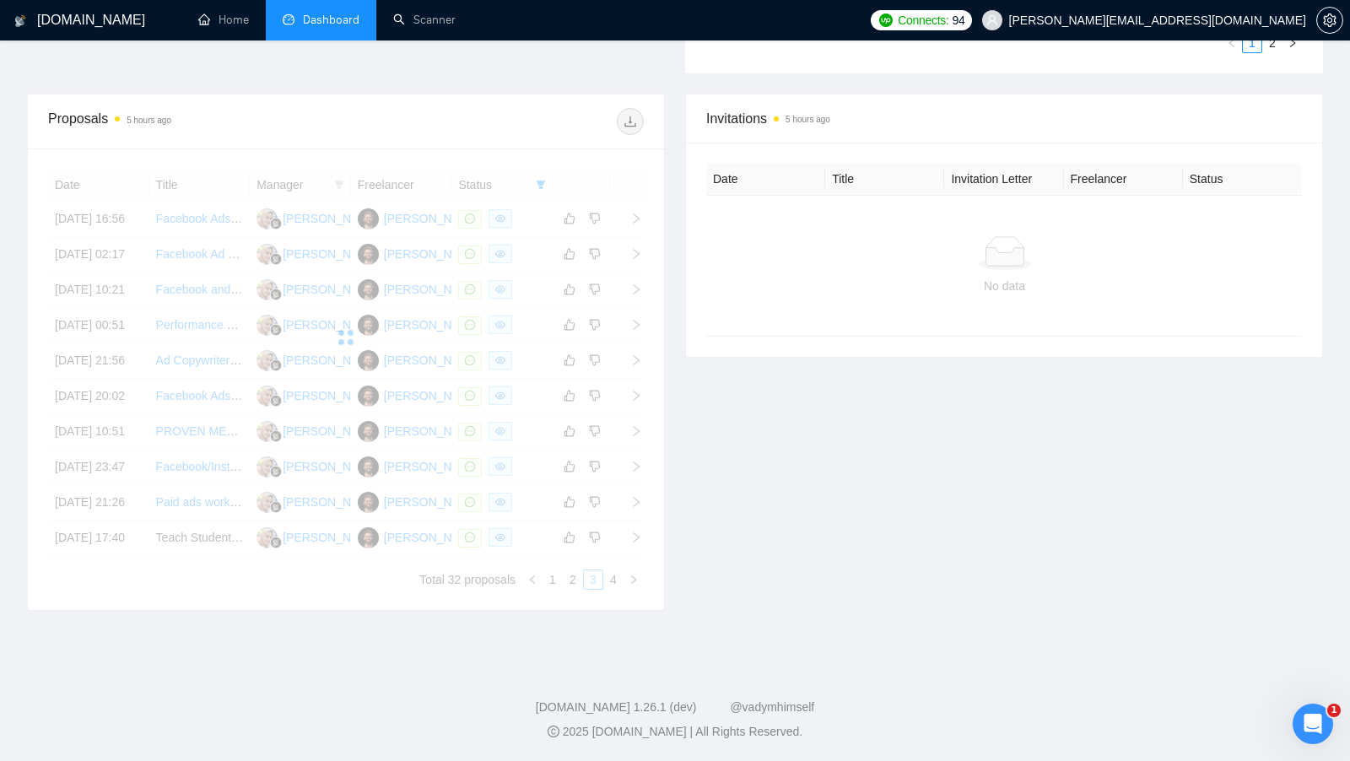
scroll to position [628, 0]
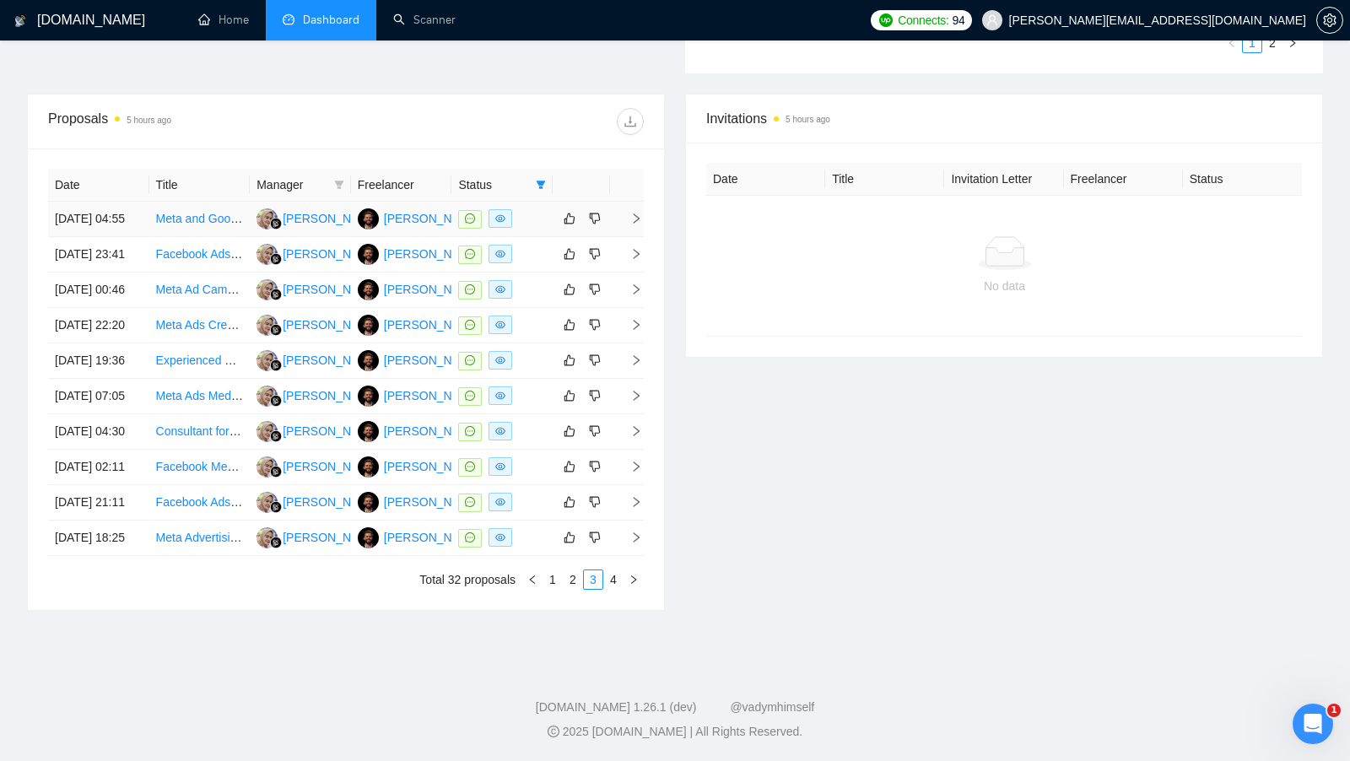
click at [524, 202] on td at bounding box center [502, 219] width 101 height 35
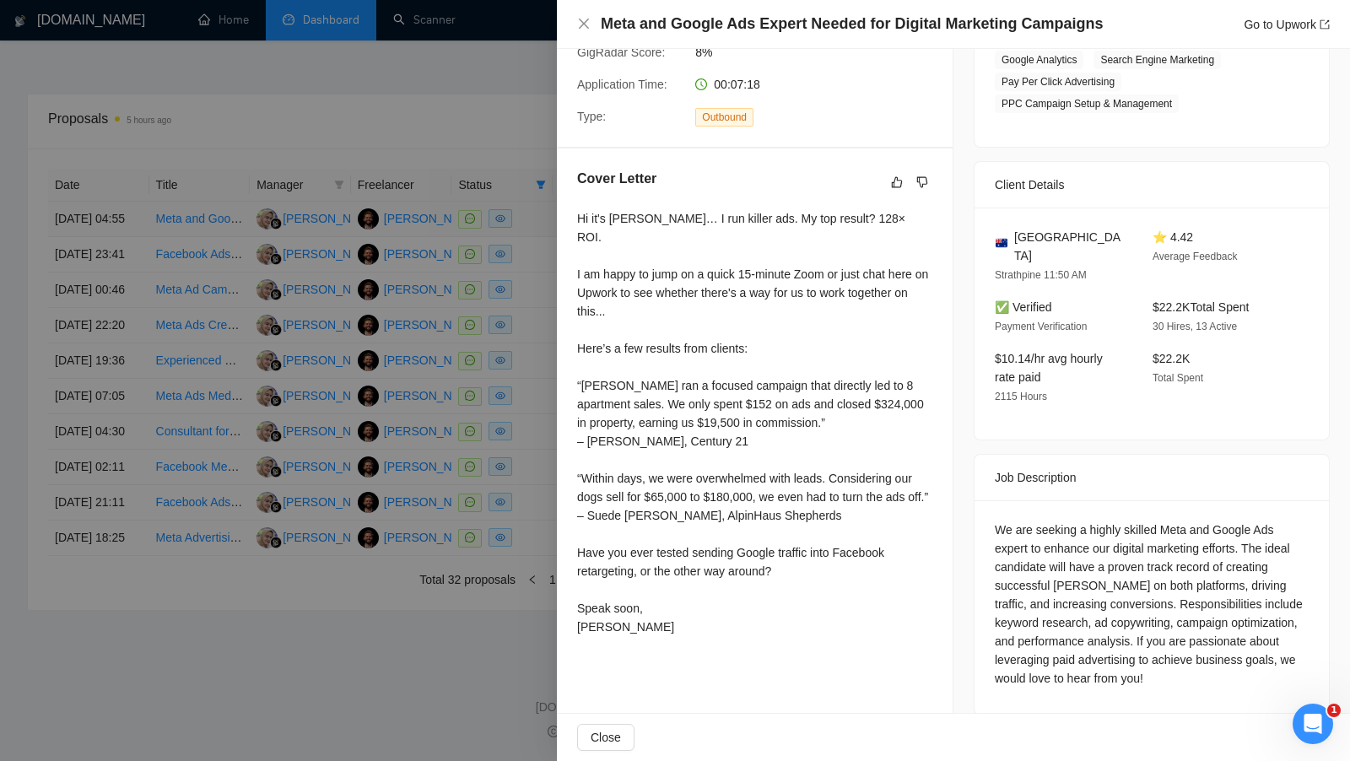
click at [524, 182] on div at bounding box center [675, 380] width 1350 height 761
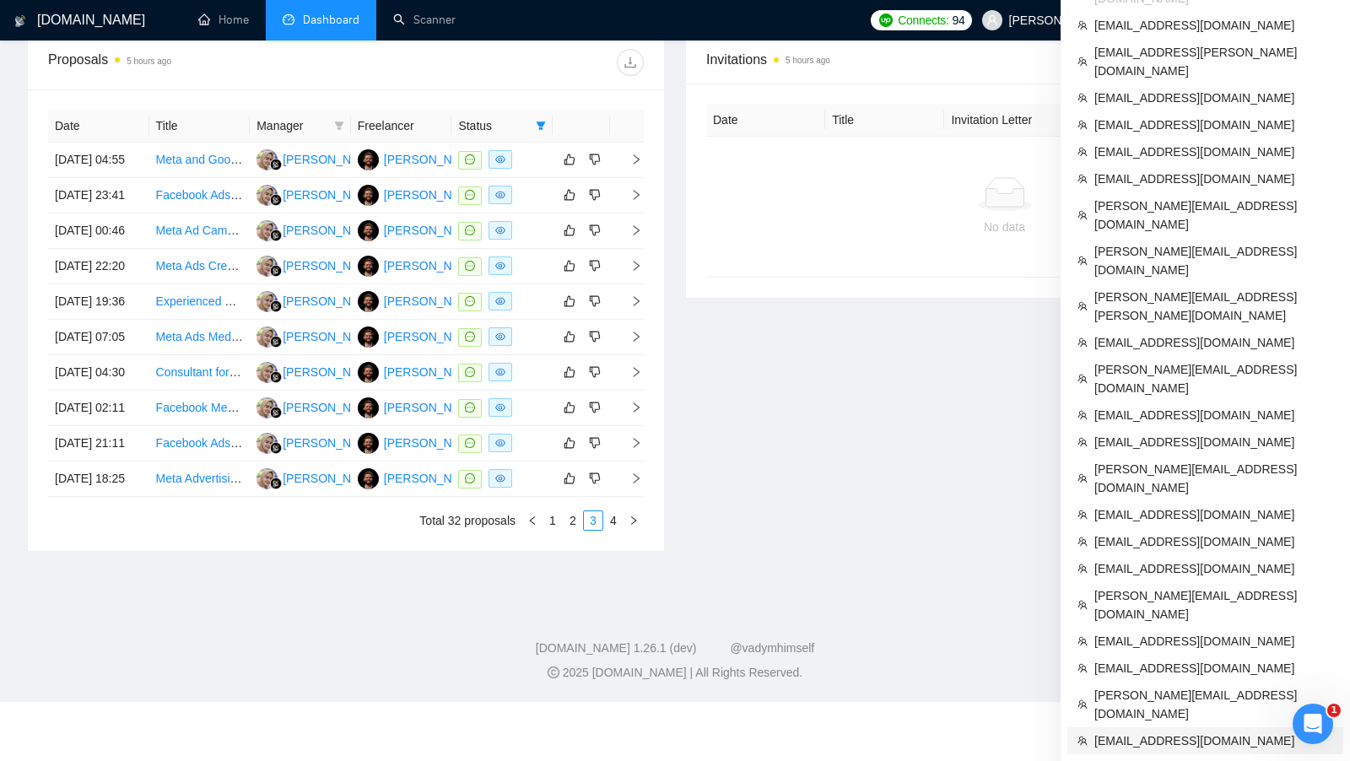
scroll to position [728, 0]
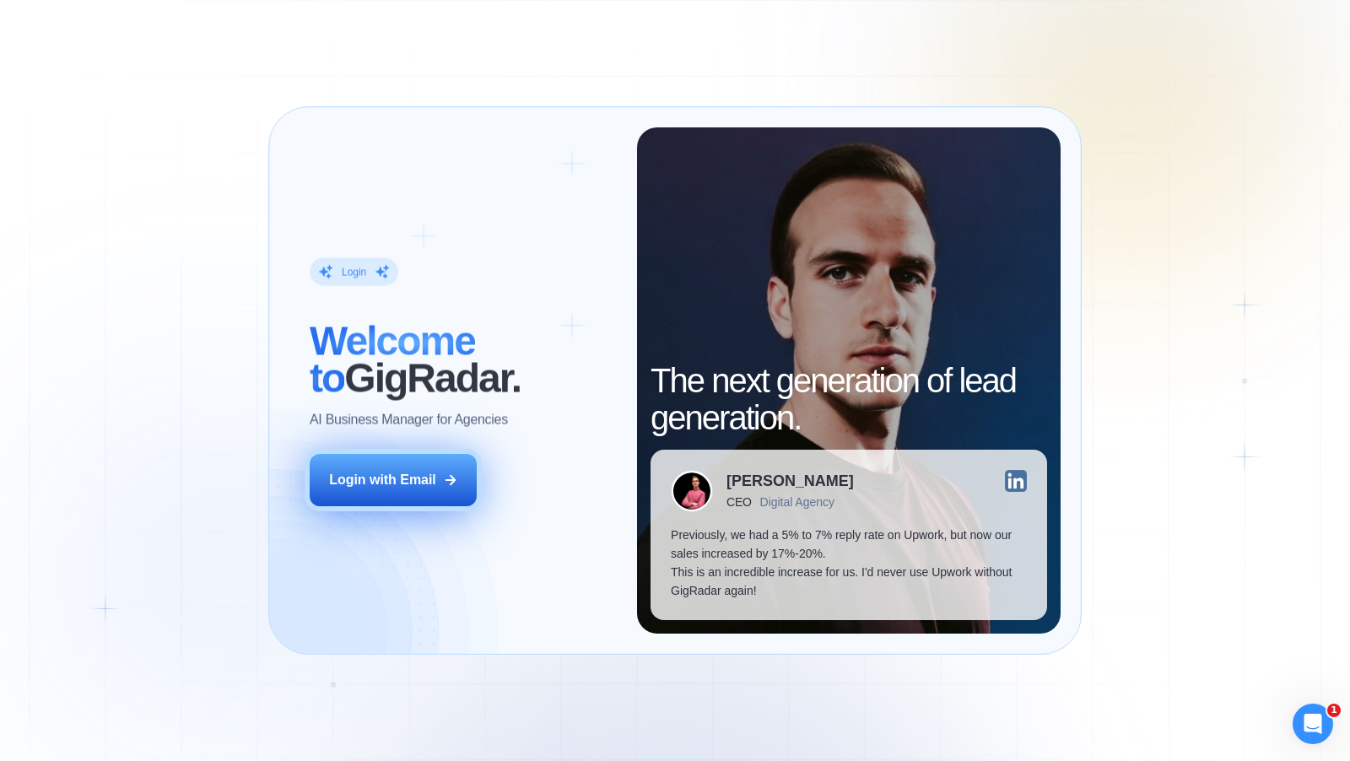
click at [422, 489] on div "Login with Email" at bounding box center [382, 480] width 107 height 19
